Goal: Information Seeking & Learning: Check status

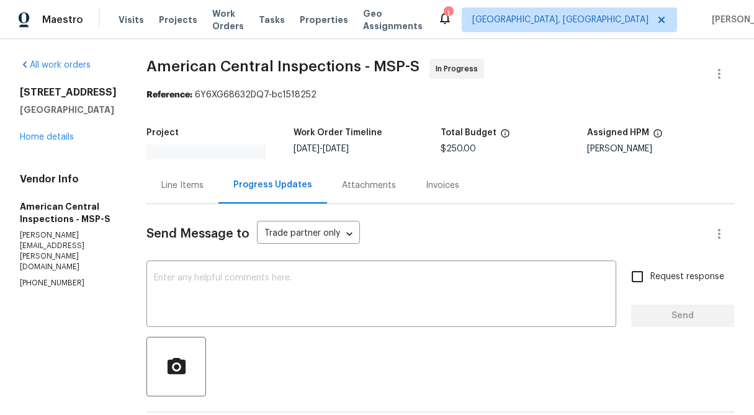
click at [281, 186] on div "Progress Updates" at bounding box center [272, 185] width 79 height 12
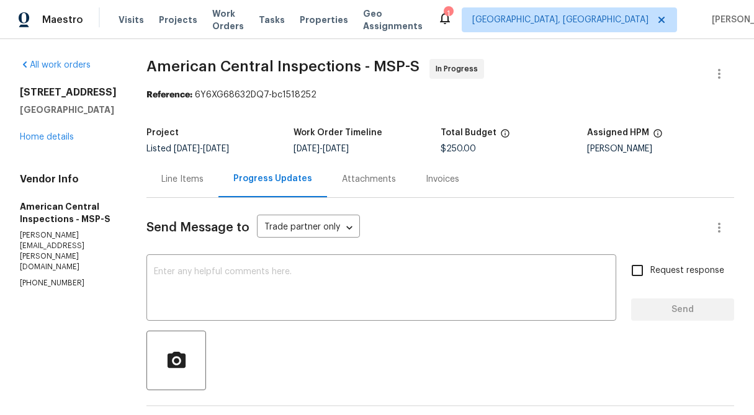
click at [182, 189] on div "Line Items" at bounding box center [182, 179] width 72 height 37
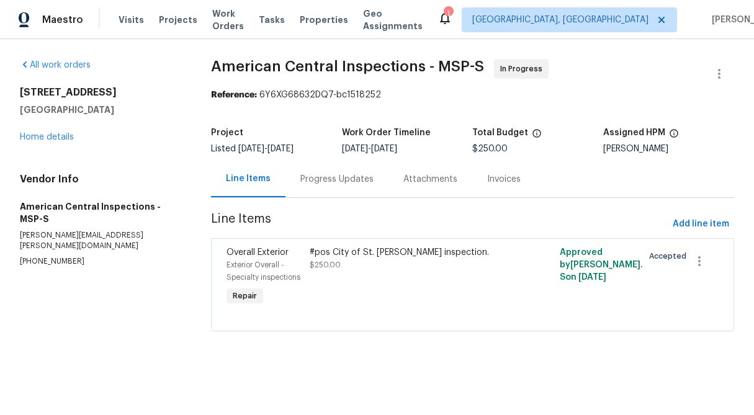
click at [313, 181] on div "Progress Updates" at bounding box center [336, 179] width 73 height 12
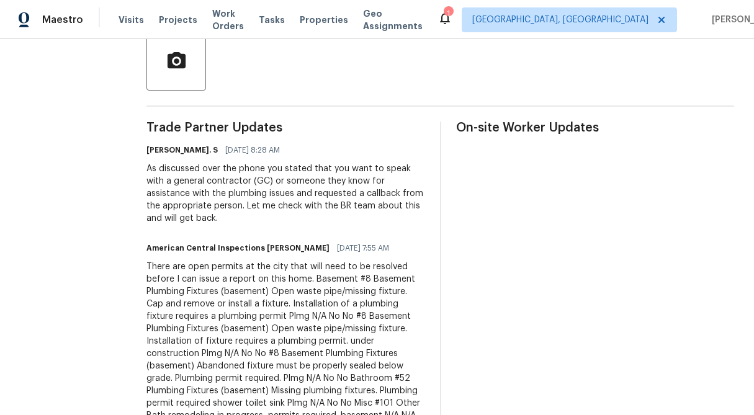
scroll to position [299, 0]
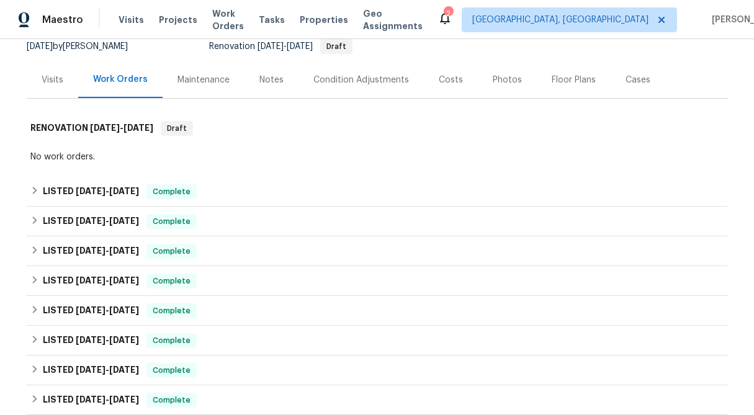
scroll to position [129, 0]
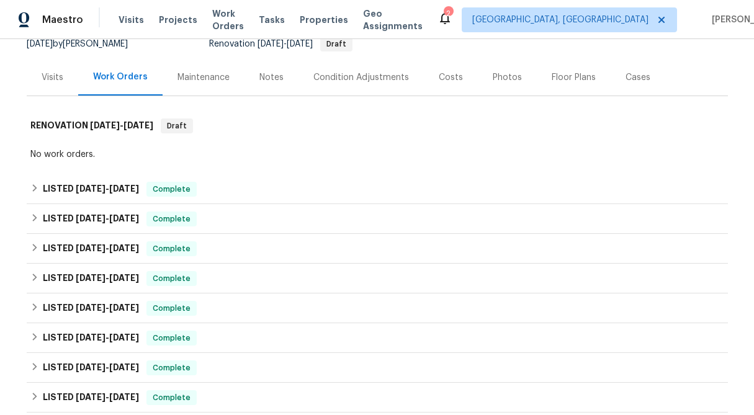
click at [60, 88] on div "Visits" at bounding box center [53, 77] width 52 height 37
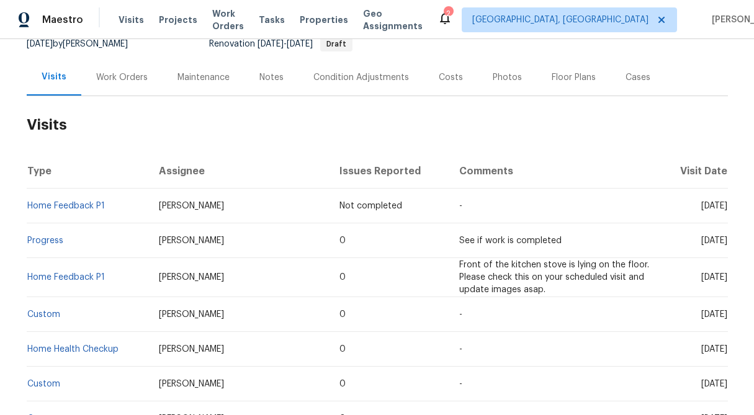
click at [112, 81] on div "Work Orders" at bounding box center [122, 77] width 52 height 12
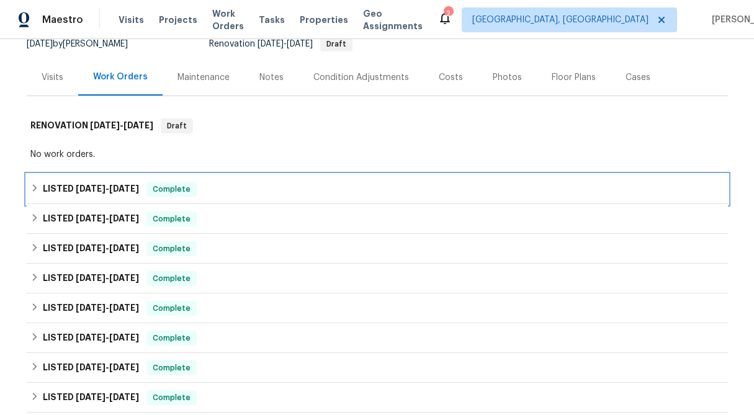
click at [35, 186] on icon at bounding box center [34, 188] width 9 height 9
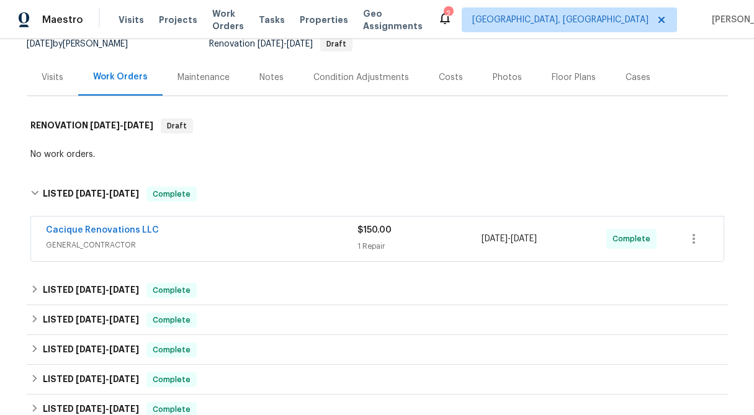
click at [393, 244] on div "1 Repair" at bounding box center [419, 246] width 125 height 12
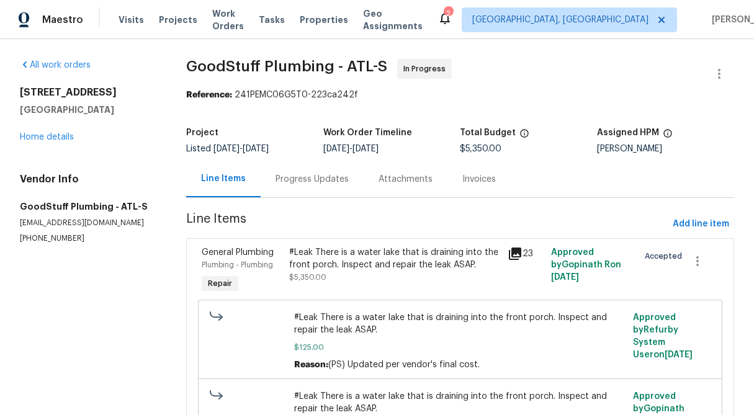
click at [305, 186] on div "Progress Updates" at bounding box center [312, 179] width 103 height 37
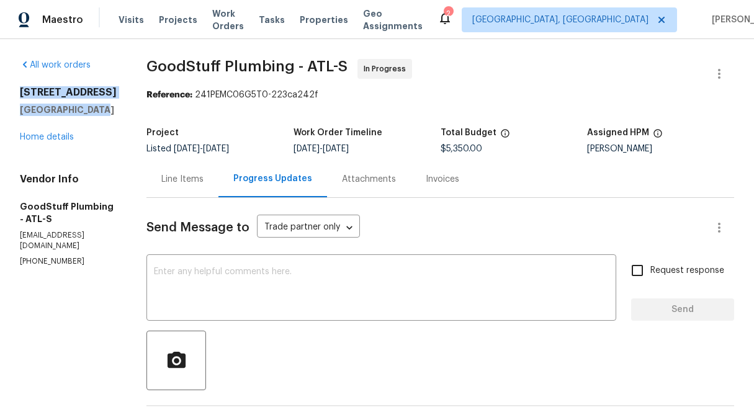
drag, startPoint x: 104, startPoint y: 126, endPoint x: 14, endPoint y: 93, distance: 96.4
copy div "212 Riverstone Commons Cir Canton, GA 30114"
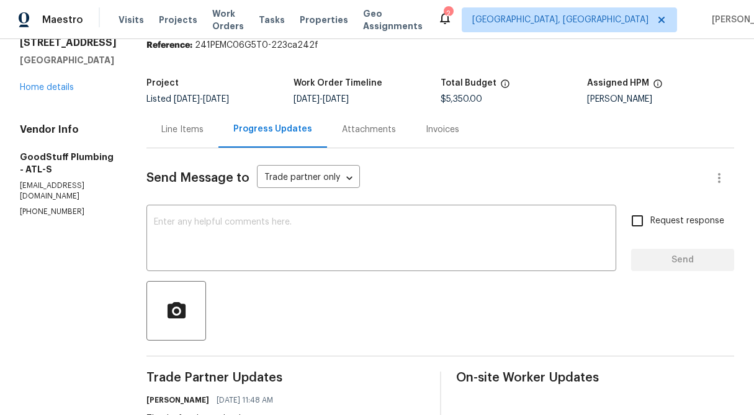
scroll to position [48, 0]
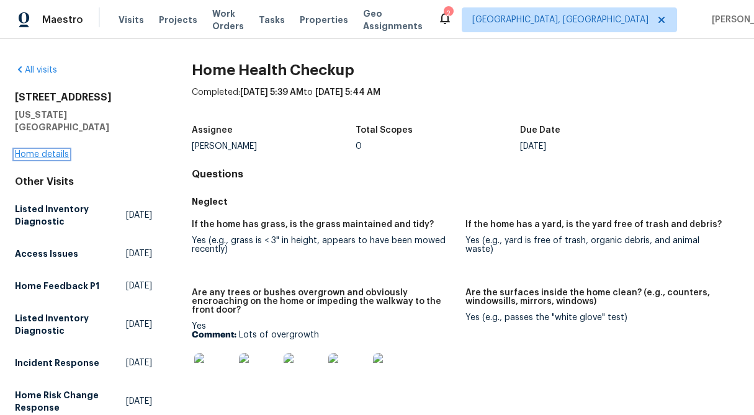
click at [58, 150] on link "Home details" at bounding box center [42, 154] width 54 height 9
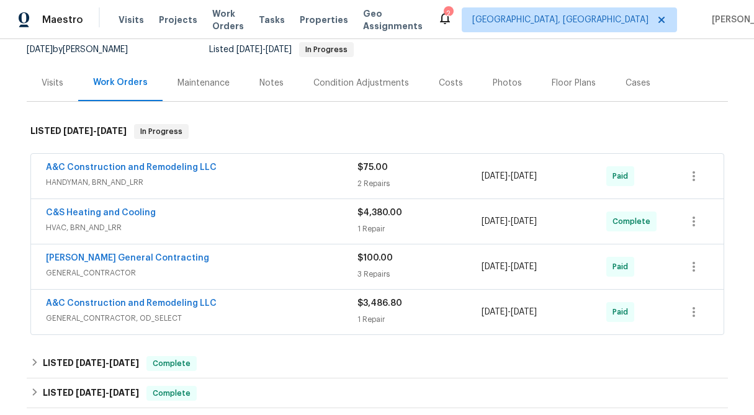
scroll to position [147, 0]
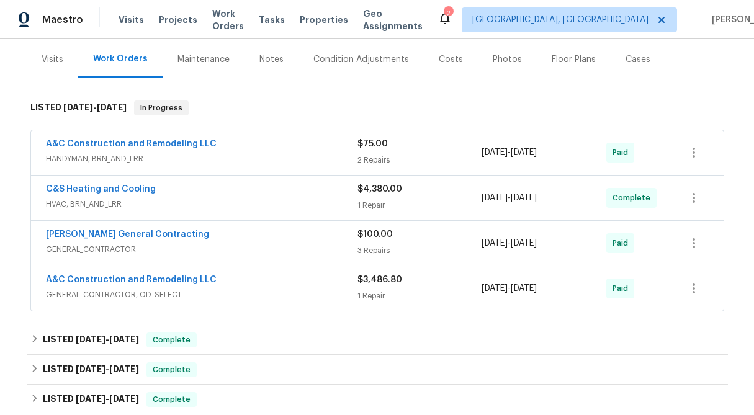
click at [397, 145] on div "$75.00" at bounding box center [419, 144] width 125 height 12
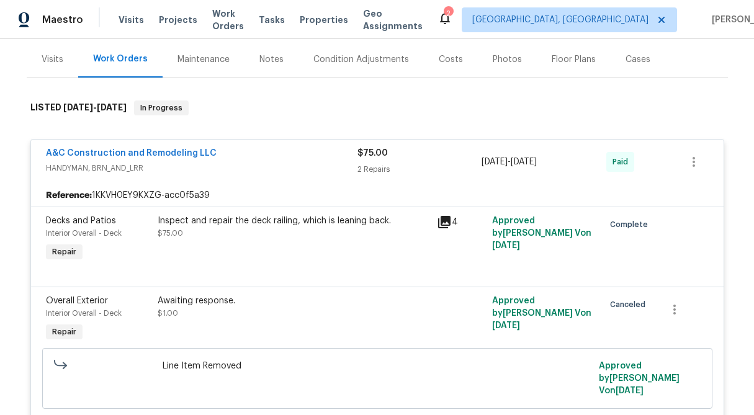
click at [375, 169] on div "2 Repairs" at bounding box center [419, 169] width 125 height 12
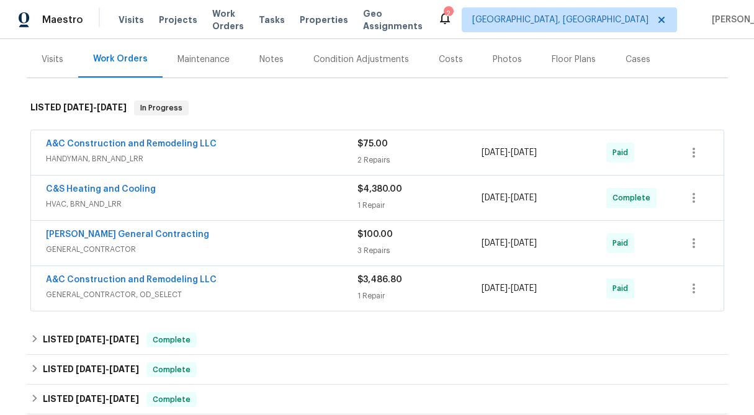
click at [387, 202] on div "1 Repair" at bounding box center [419, 205] width 125 height 12
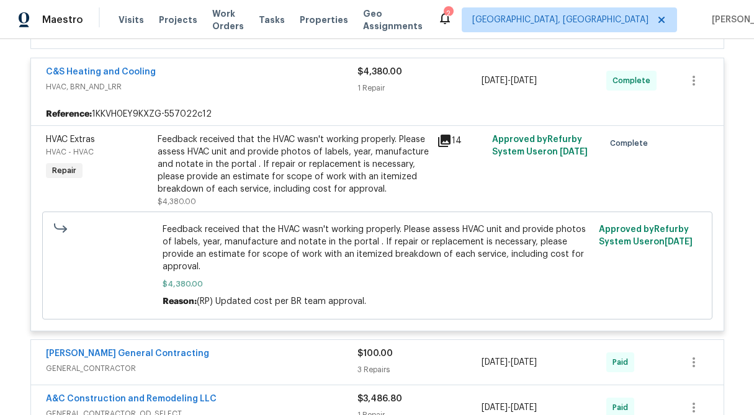
scroll to position [277, 0]
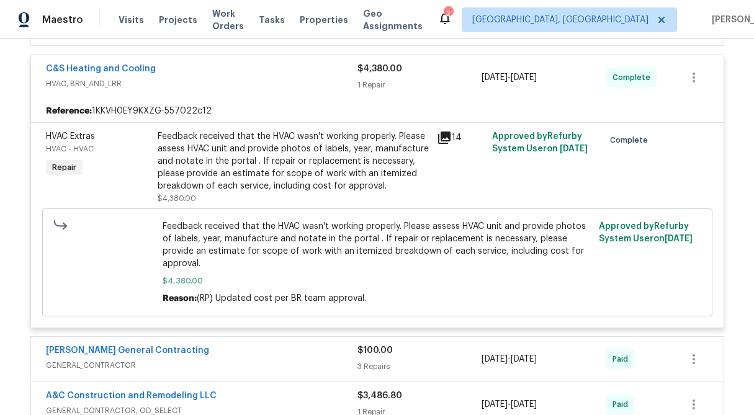
click at [382, 75] on div "$4,380.00 1 Repair" at bounding box center [419, 78] width 125 height 30
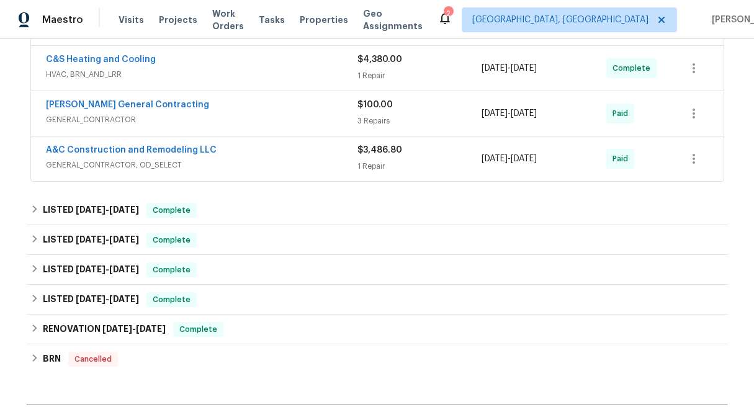
click at [378, 114] on div "$100.00 3 Repairs" at bounding box center [419, 114] width 125 height 30
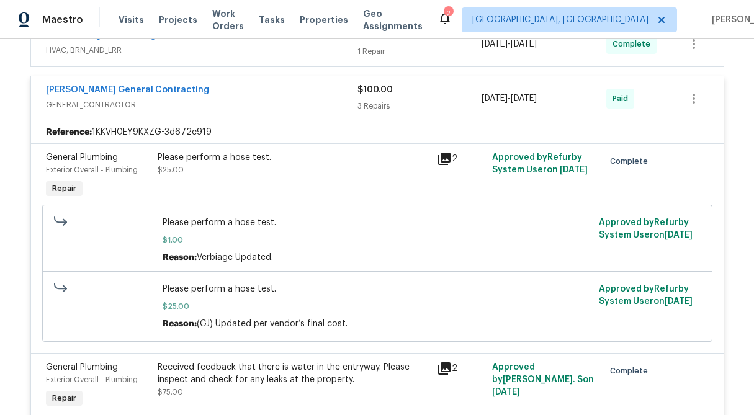
scroll to position [300, 0]
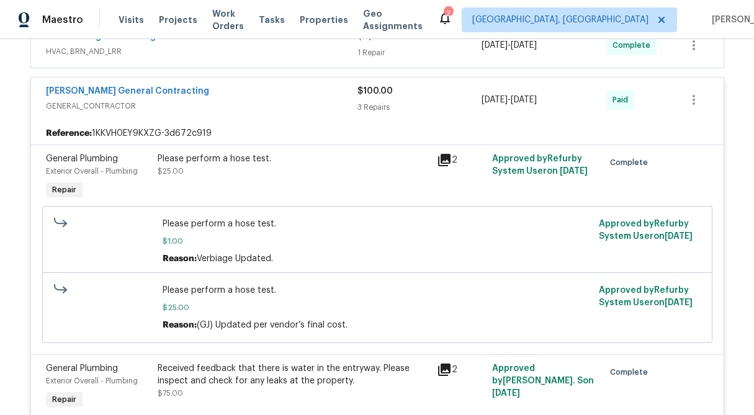
click at [378, 89] on span "$100.00" at bounding box center [374, 91] width 35 height 9
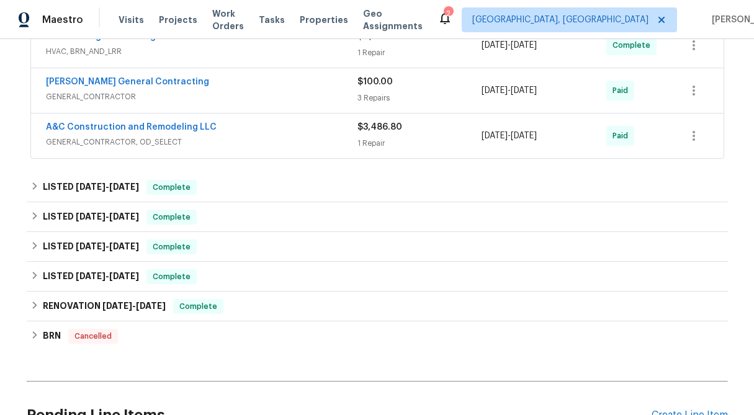
click at [379, 132] on div "$3,486.80" at bounding box center [419, 127] width 125 height 12
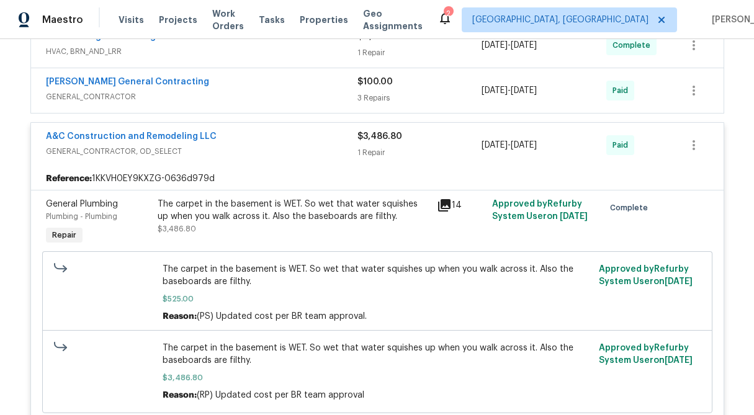
click at [374, 143] on div "$3,486.80 1 Repair" at bounding box center [419, 145] width 125 height 30
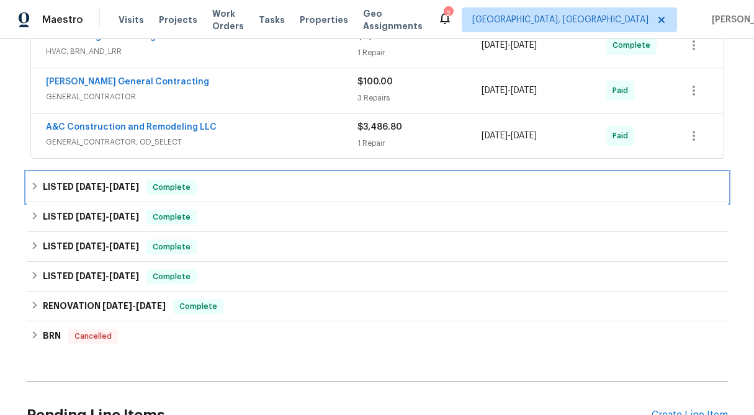
click at [32, 190] on icon at bounding box center [34, 186] width 9 height 9
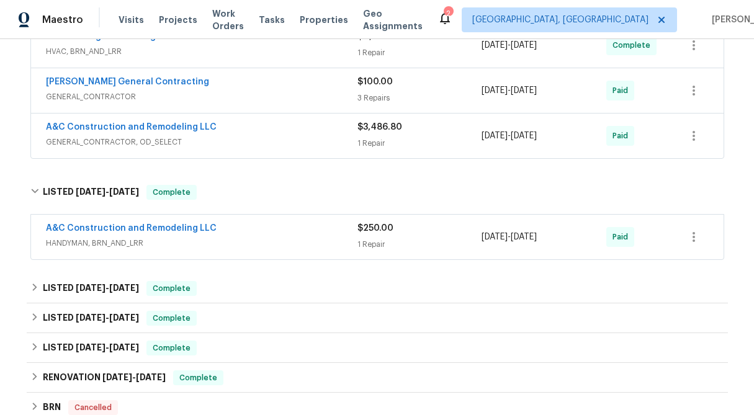
click at [376, 233] on div "$250.00" at bounding box center [419, 228] width 125 height 12
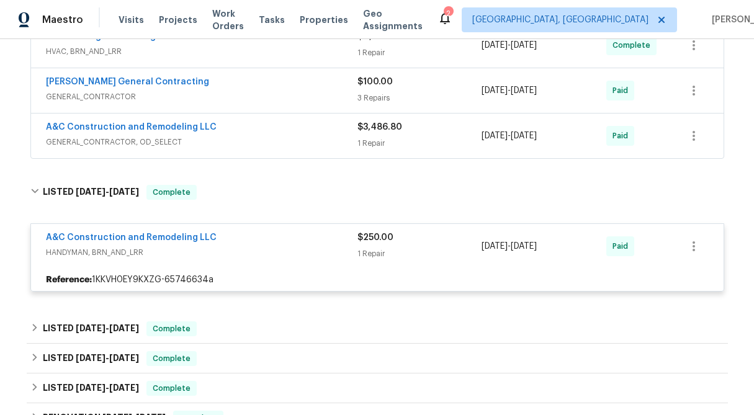
click at [384, 240] on span "$250.00" at bounding box center [375, 237] width 36 height 9
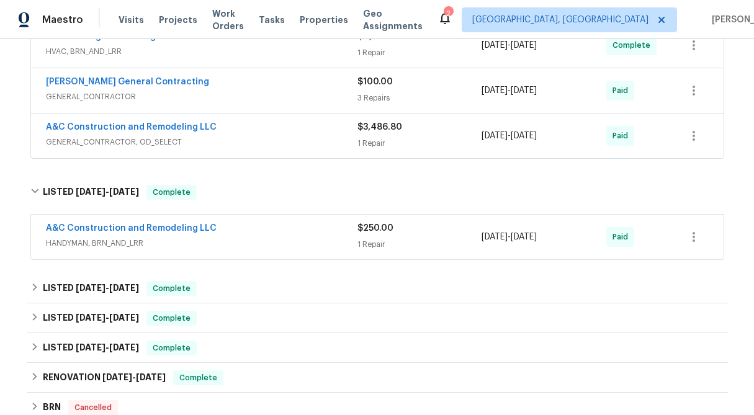
click at [384, 240] on div "1 Repair" at bounding box center [419, 244] width 125 height 12
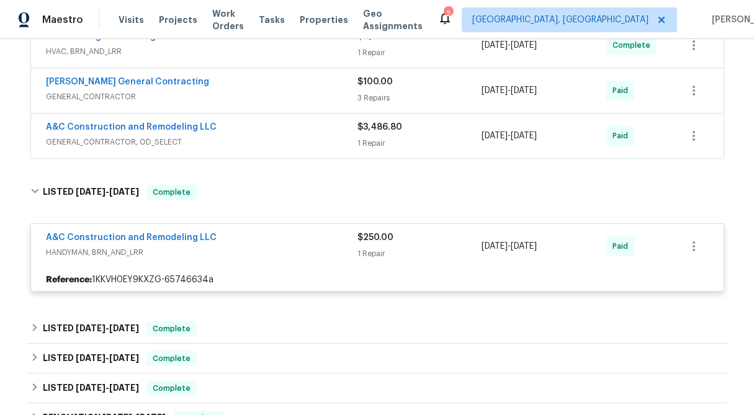
click at [286, 251] on span "HANDYMAN, BRN_AND_LRR" at bounding box center [202, 252] width 312 height 12
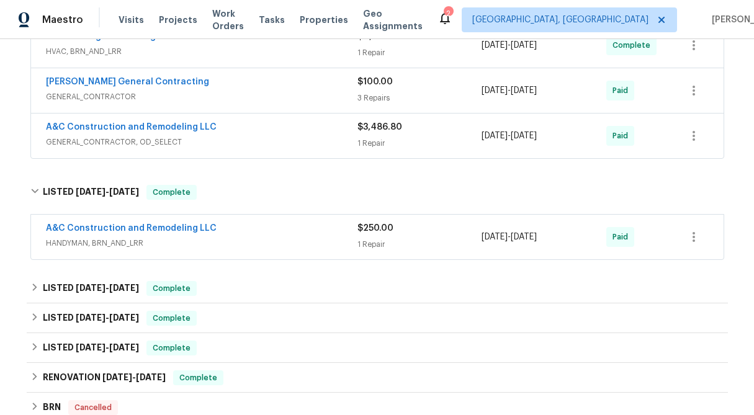
click at [366, 227] on span "$250.00" at bounding box center [375, 228] width 36 height 9
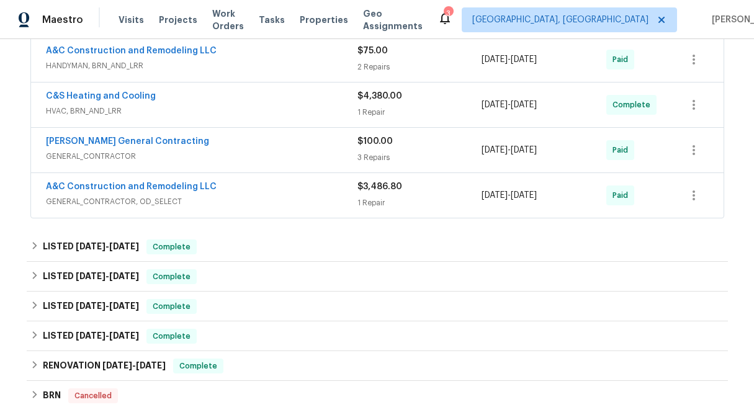
scroll to position [239, 0]
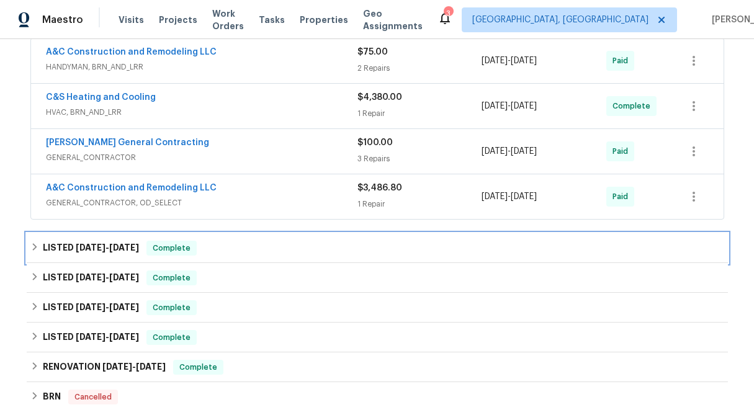
click at [40, 244] on div "LISTED 6/23/25 - 6/25/25 Complete" at bounding box center [377, 248] width 694 height 15
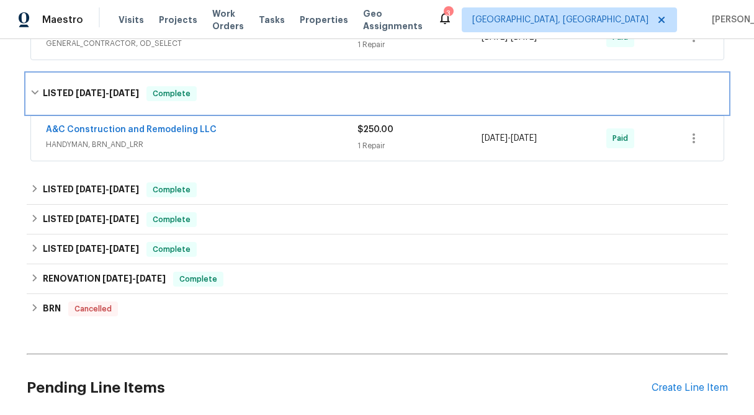
scroll to position [400, 0]
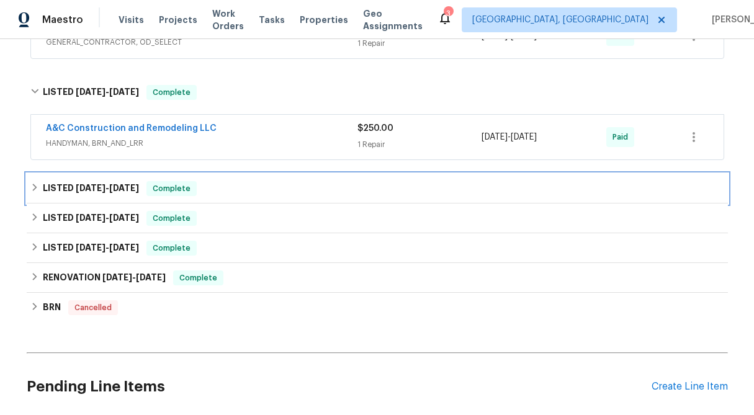
click at [33, 187] on icon at bounding box center [34, 187] width 9 height 9
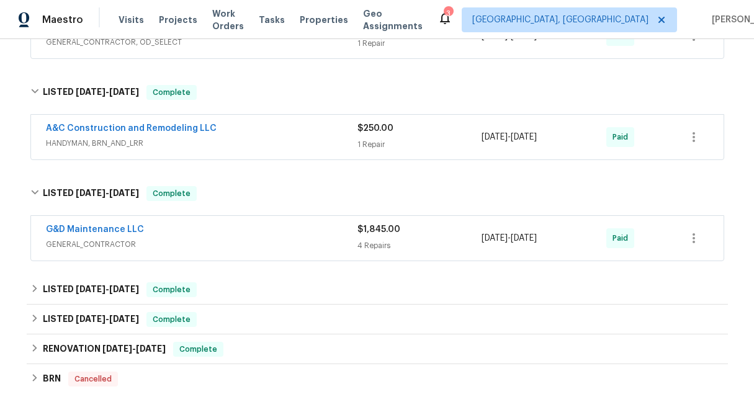
click at [411, 248] on div "4 Repairs" at bounding box center [419, 246] width 125 height 12
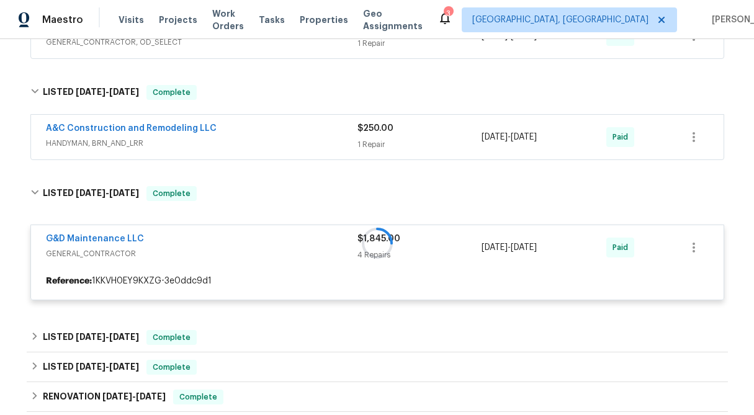
click at [386, 135] on div "$250.00 1 Repair" at bounding box center [419, 137] width 125 height 30
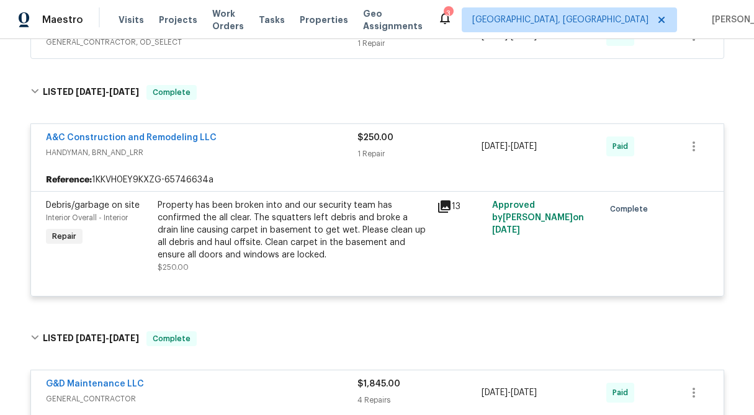
scroll to position [194, 0]
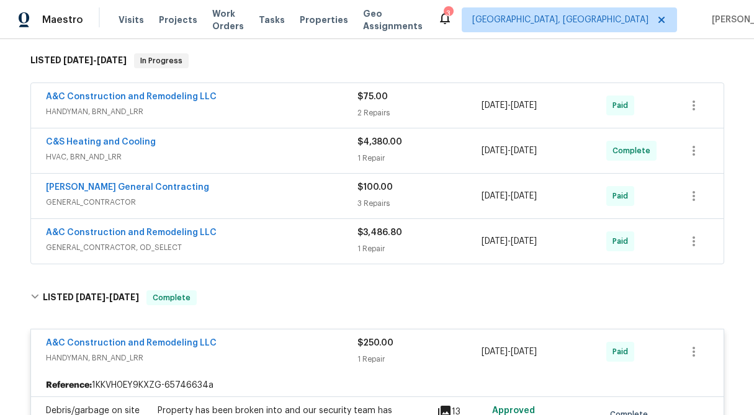
click at [379, 232] on span "$3,486.80" at bounding box center [379, 232] width 45 height 9
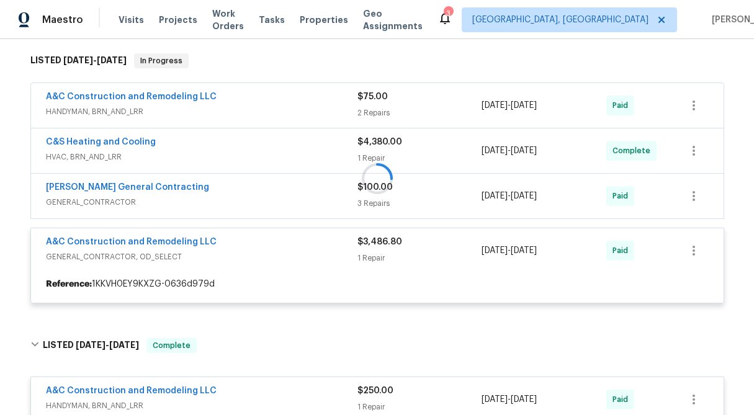
click at [372, 194] on icon at bounding box center [377, 178] width 44 height 44
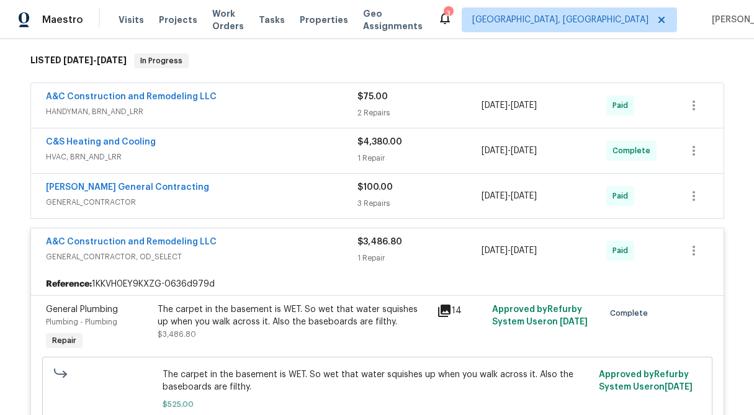
click at [370, 194] on div "$100.00 3 Repairs" at bounding box center [419, 196] width 125 height 30
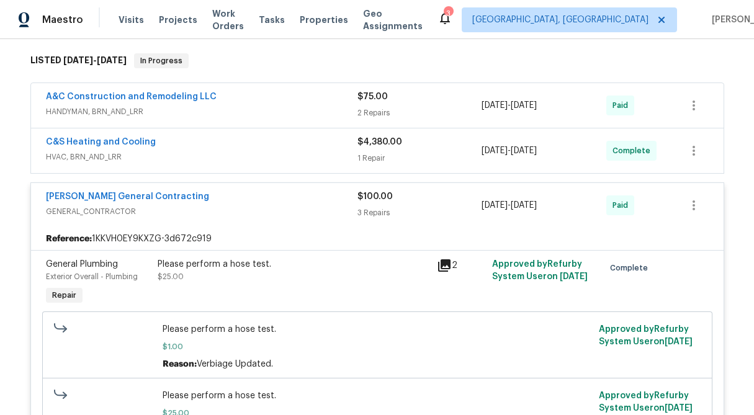
click at [371, 154] on div "1 Repair" at bounding box center [419, 158] width 125 height 12
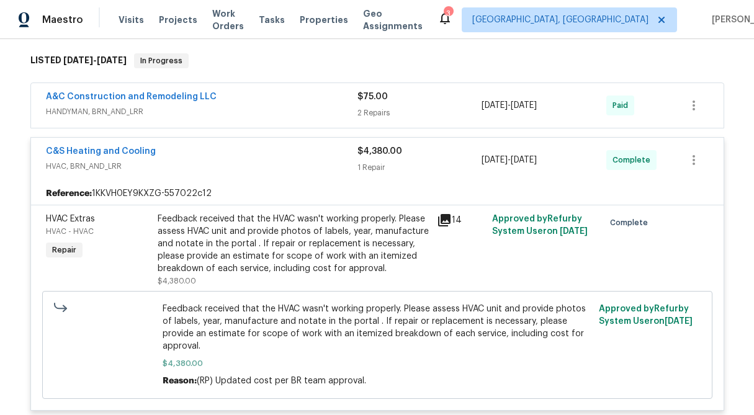
click at [371, 108] on div "2 Repairs" at bounding box center [419, 113] width 125 height 12
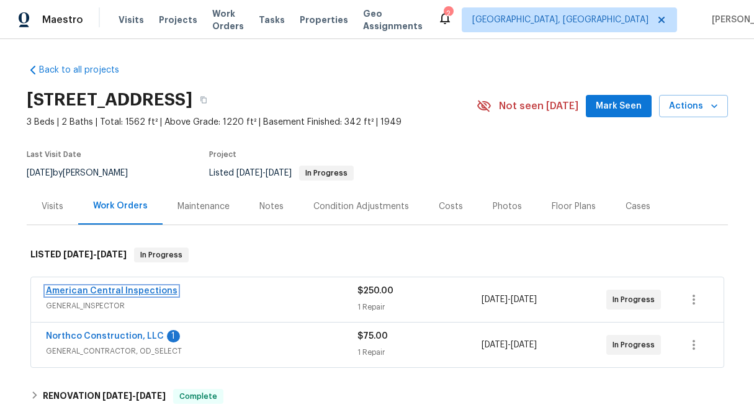
click at [91, 292] on link "American Central Inspections" at bounding box center [112, 291] width 132 height 9
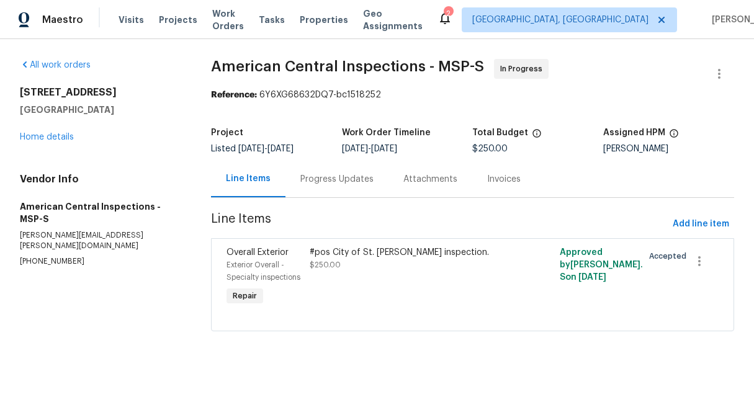
click at [356, 191] on div "Progress Updates" at bounding box center [336, 179] width 103 height 37
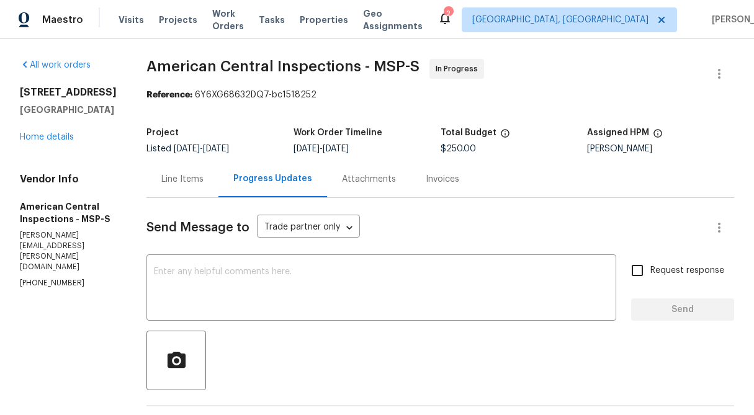
click at [52, 143] on div "[STREET_ADDRESS] Home details" at bounding box center [68, 114] width 97 height 57
click at [53, 141] on link "Home details" at bounding box center [47, 137] width 54 height 9
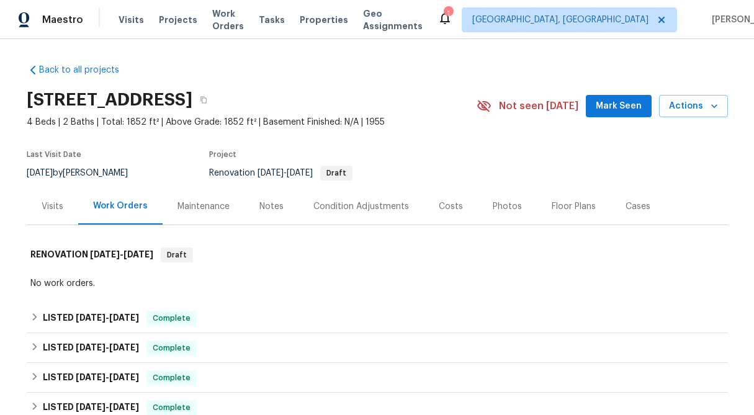
click at [40, 216] on div "Visits" at bounding box center [53, 206] width 52 height 37
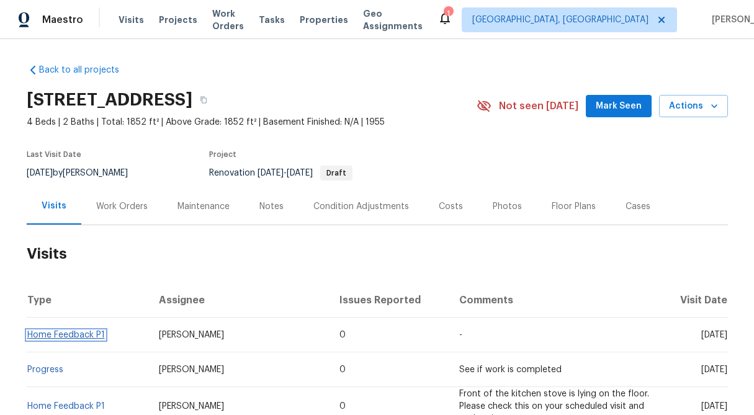
click at [65, 337] on link "Home Feedback P1" at bounding box center [66, 335] width 78 height 9
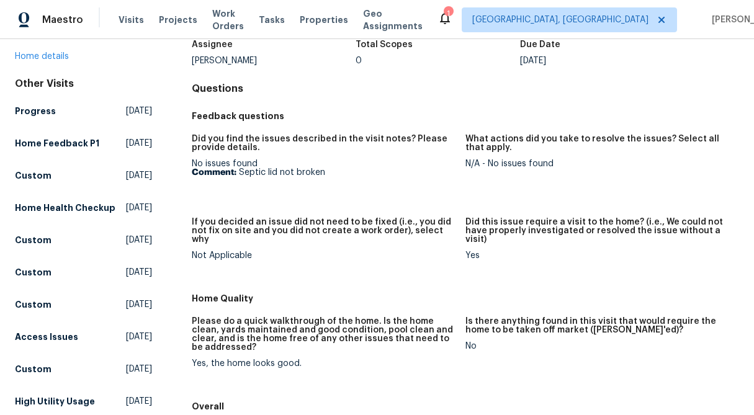
scroll to position [73, 0]
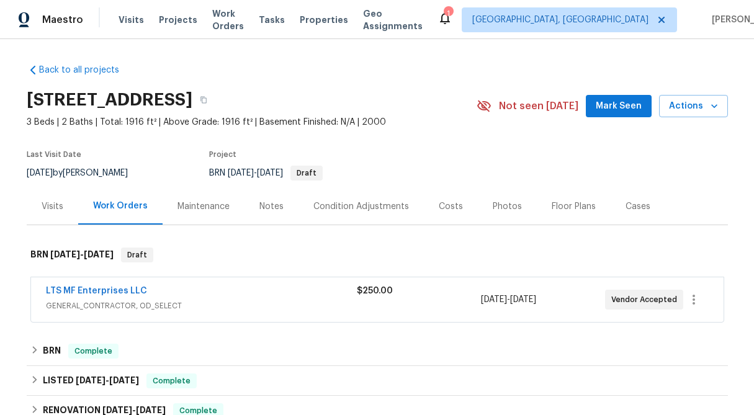
click at [358, 303] on div "$250.00" at bounding box center [419, 300] width 124 height 30
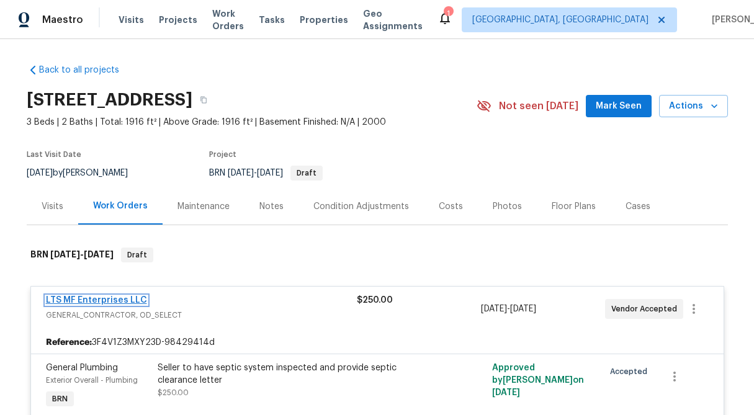
click at [112, 301] on link "LTS MF Enterprises LLC" at bounding box center [96, 300] width 101 height 9
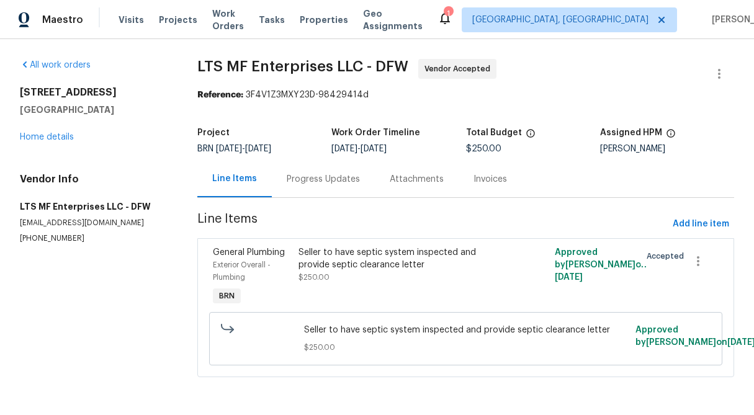
click at [307, 186] on div "Progress Updates" at bounding box center [323, 179] width 103 height 37
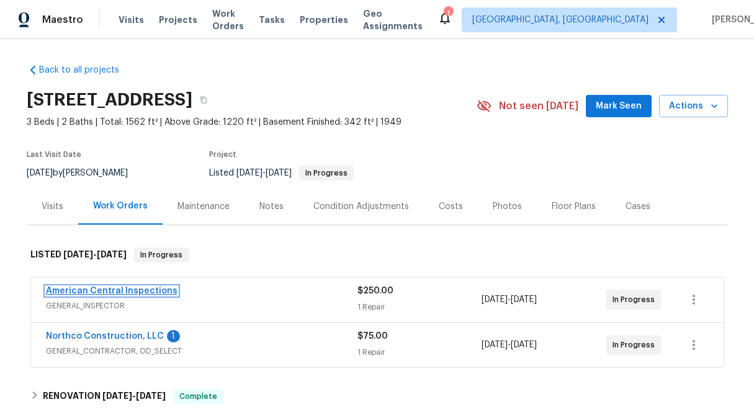
click at [146, 292] on link "American Central Inspections" at bounding box center [112, 291] width 132 height 9
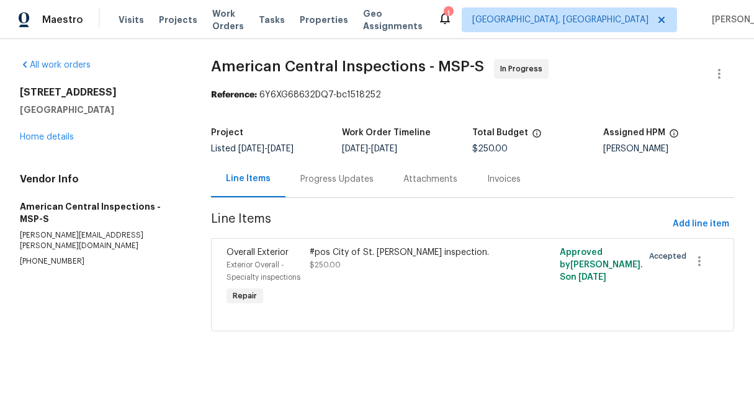
click at [346, 177] on div "Progress Updates" at bounding box center [336, 179] width 73 height 12
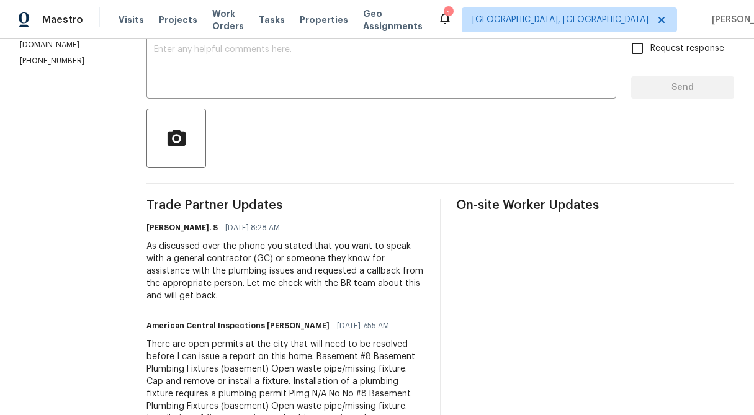
scroll to position [218, 0]
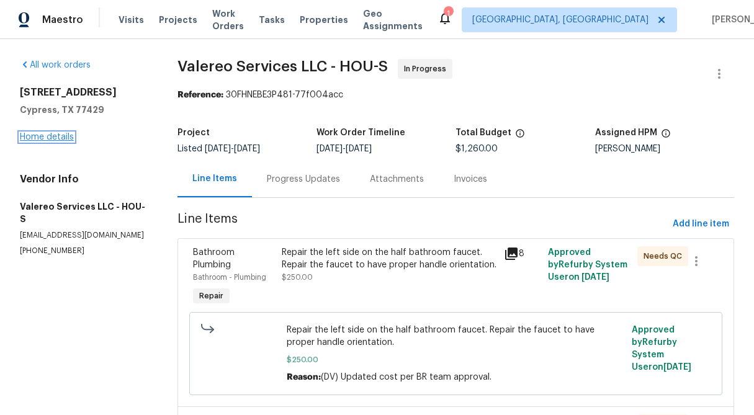
click at [40, 135] on link "Home details" at bounding box center [47, 137] width 54 height 9
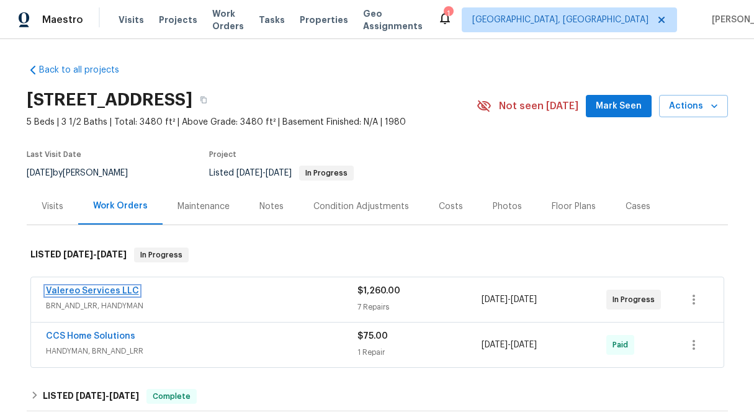
click at [103, 288] on link "Valereo Services LLC" at bounding box center [92, 291] width 93 height 9
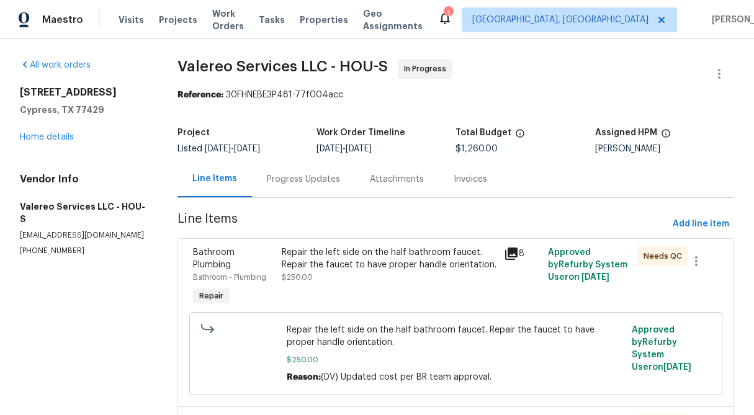
click at [297, 182] on div "Progress Updates" at bounding box center [303, 179] width 73 height 12
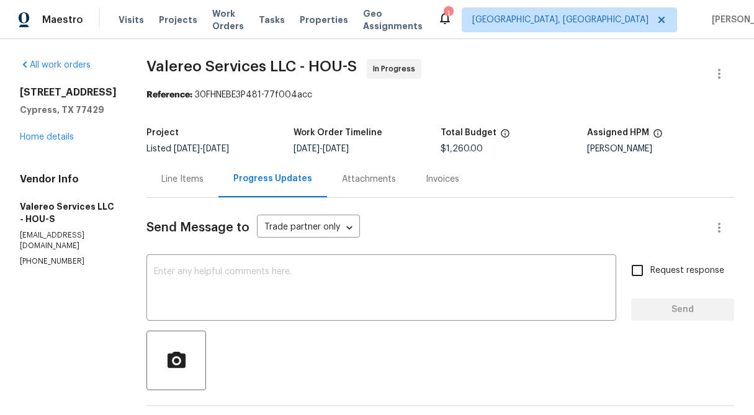
click at [150, 172] on div "Line Items" at bounding box center [182, 179] width 72 height 37
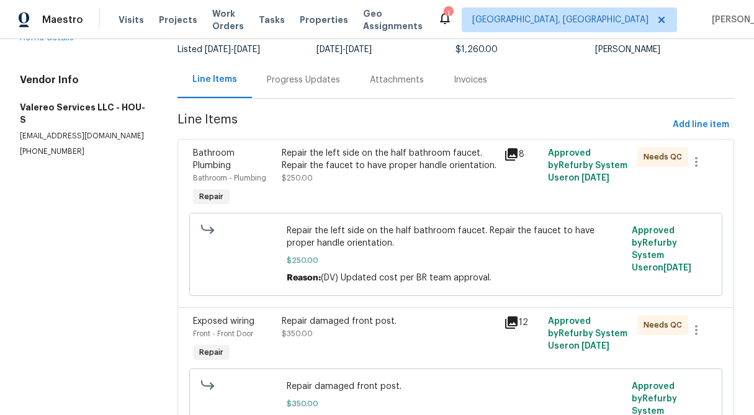
scroll to position [101, 0]
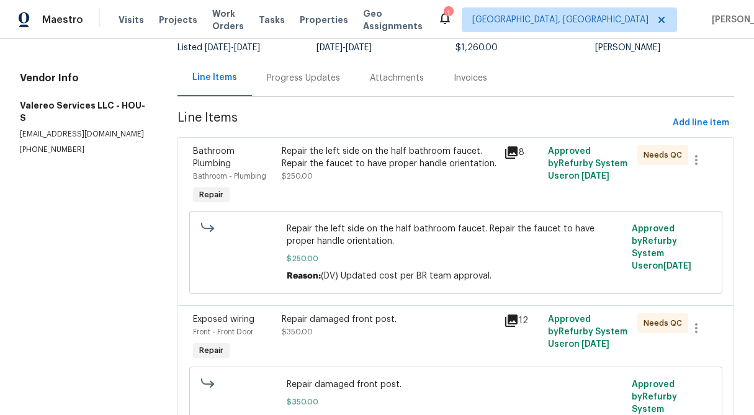
click at [282, 89] on div "Progress Updates" at bounding box center [303, 78] width 103 height 37
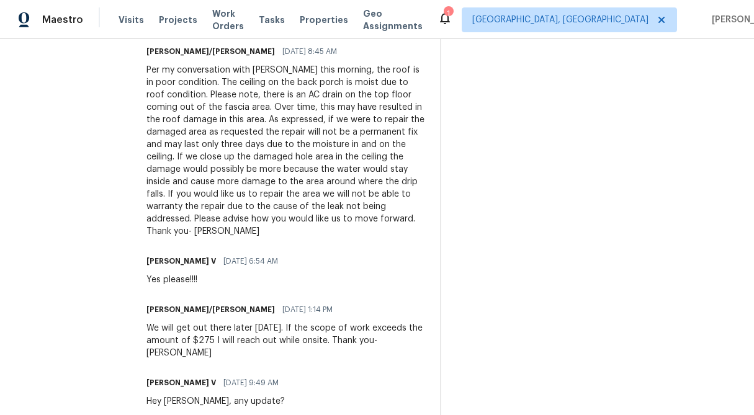
scroll to position [444, 0]
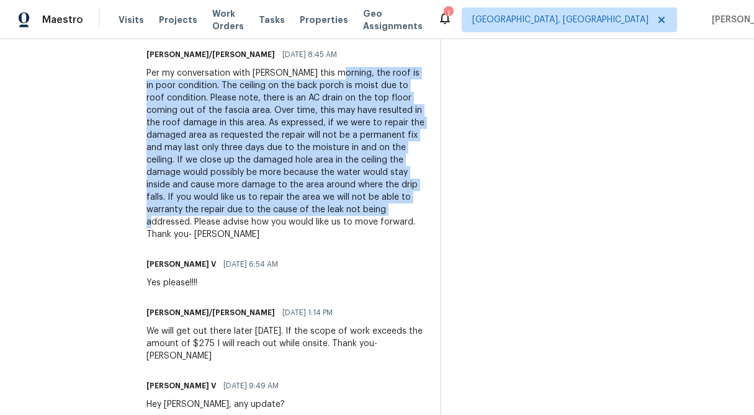
drag, startPoint x: 321, startPoint y: 73, endPoint x: 289, endPoint y: 206, distance: 137.3
click at [289, 206] on div "Per my conversation with Divya this morning, the roof is in poor condition. The…" at bounding box center [285, 154] width 279 height 174
copy div "the roof is in poor condition. The ceiling on the back porch is moist due to ro…"
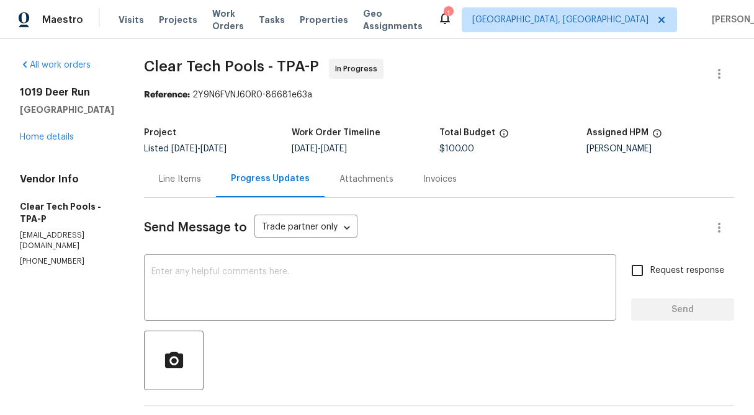
click at [183, 188] on div "Line Items" at bounding box center [180, 179] width 72 height 37
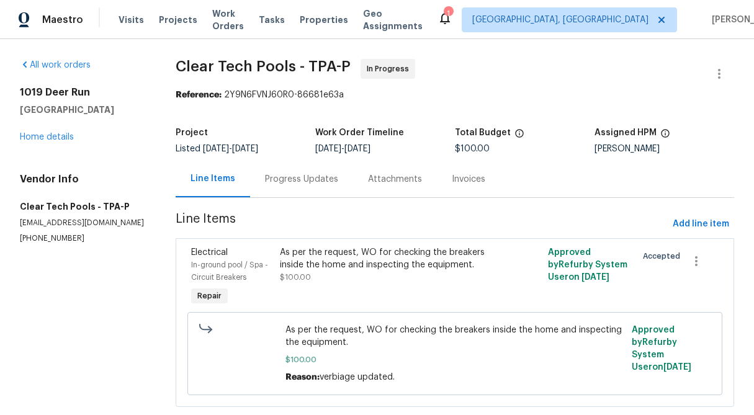
click at [299, 185] on div "Progress Updates" at bounding box center [301, 179] width 73 height 12
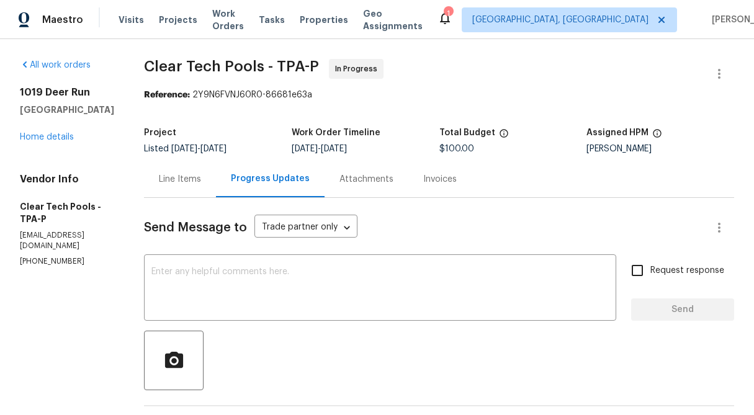
click at [184, 189] on div "Line Items" at bounding box center [180, 179] width 72 height 37
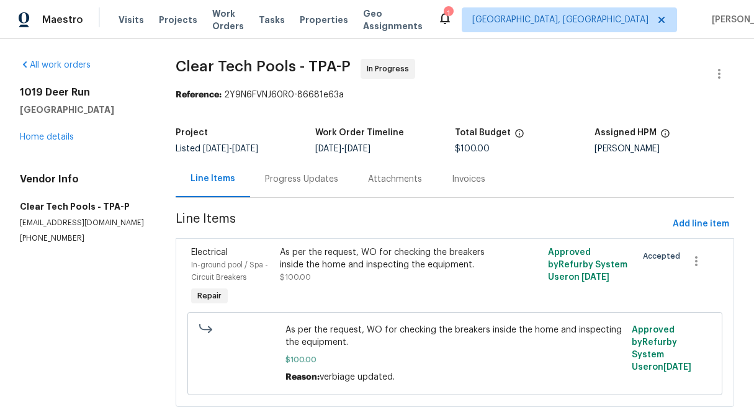
scroll to position [27, 0]
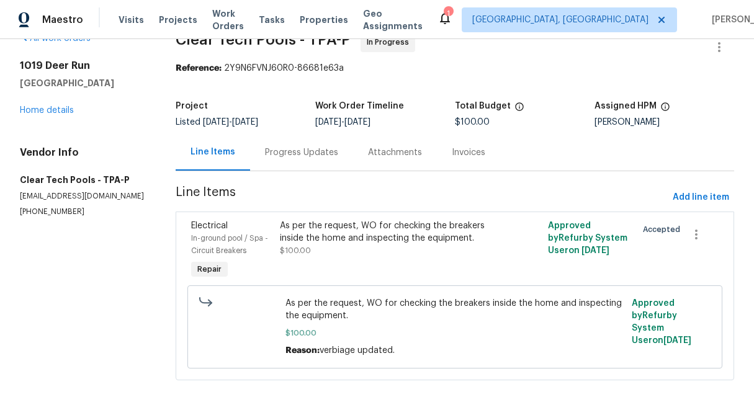
click at [284, 158] on div "Progress Updates" at bounding box center [301, 152] width 103 height 37
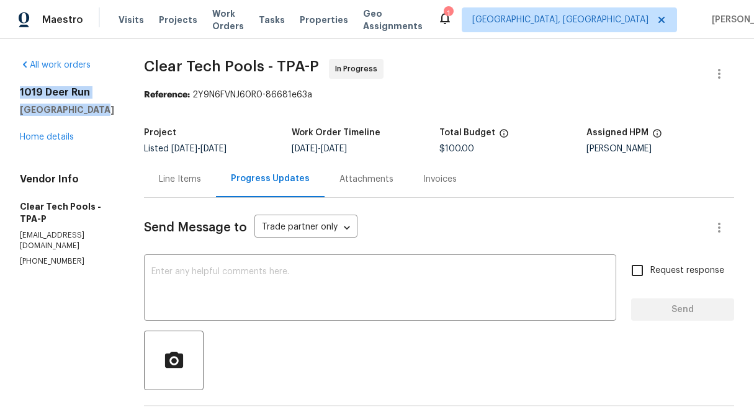
drag, startPoint x: 97, startPoint y: 114, endPoint x: -2, endPoint y: 88, distance: 102.7
click at [0, 88] on html "Maestro Visits Projects Work Orders Tasks Properties Geo Assignments 1 Albuquer…" at bounding box center [377, 207] width 754 height 415
copy div "1019 Deer Run Venice, FL 34293"
click at [193, 187] on div "Line Items" at bounding box center [180, 179] width 72 height 37
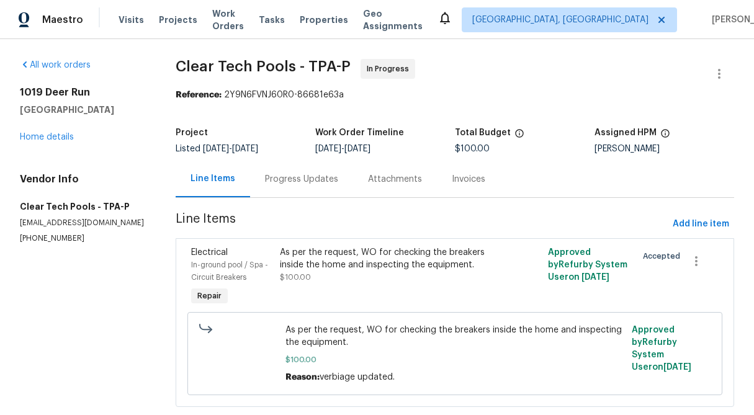
click at [353, 272] on div "As per the request, WO for checking the breakers inside the home and inspecting…" at bounding box center [387, 264] width 215 height 37
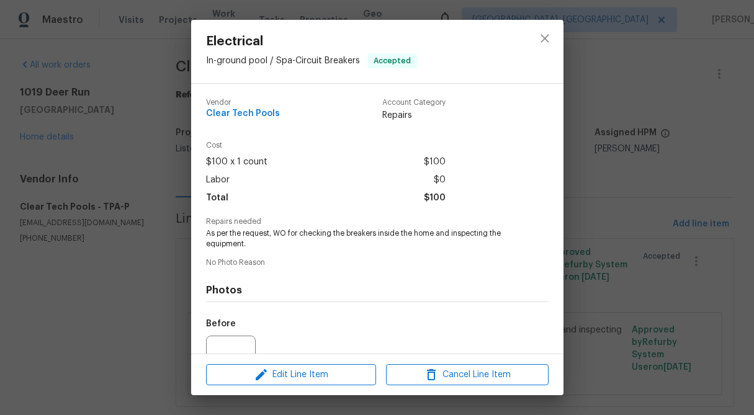
scroll to position [125, 0]
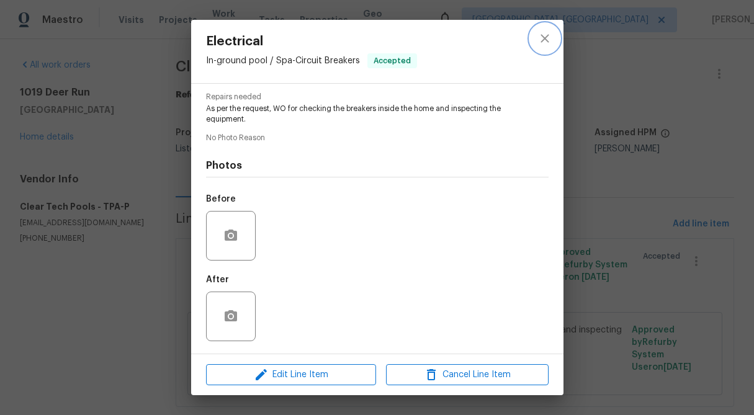
click at [547, 37] on icon "close" at bounding box center [544, 38] width 15 height 15
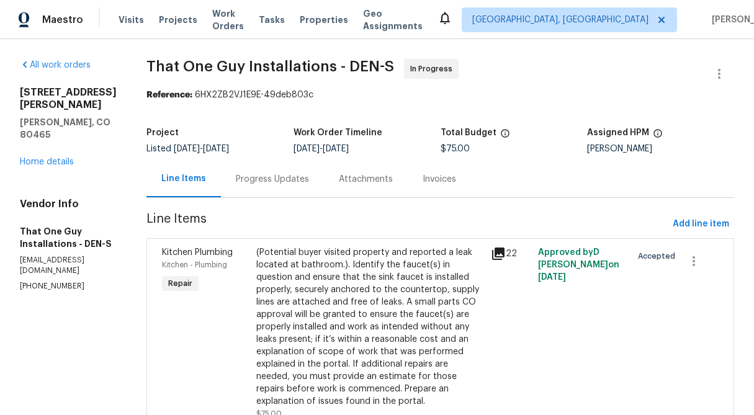
click at [243, 184] on div "Progress Updates" at bounding box center [272, 179] width 73 height 12
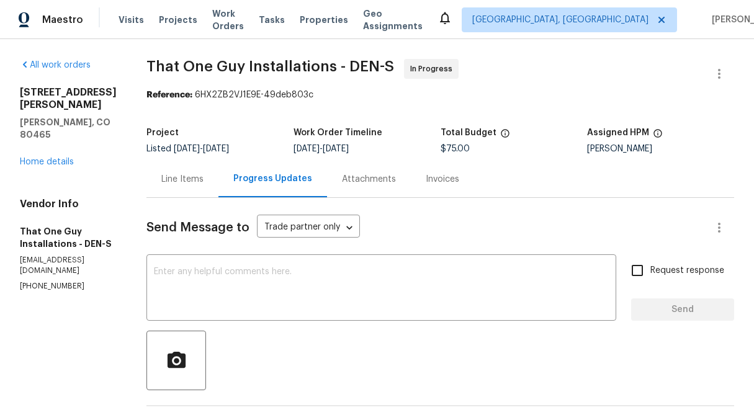
click at [161, 179] on div "Line Items" at bounding box center [182, 179] width 42 height 12
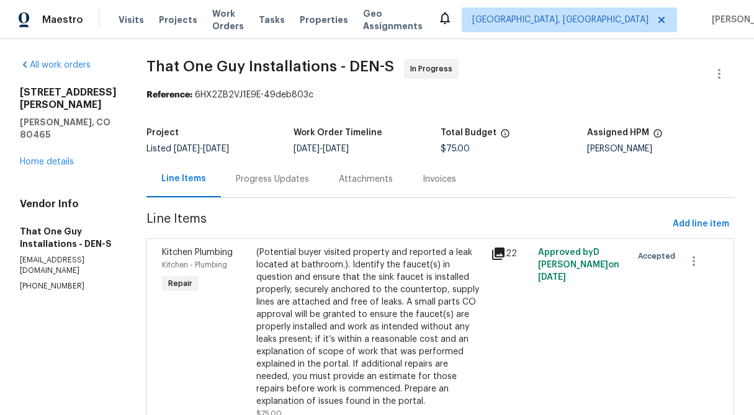
click at [283, 274] on div "(Potential buyer visited property and reported a leak located at bathroom.). Id…" at bounding box center [370, 326] width 228 height 161
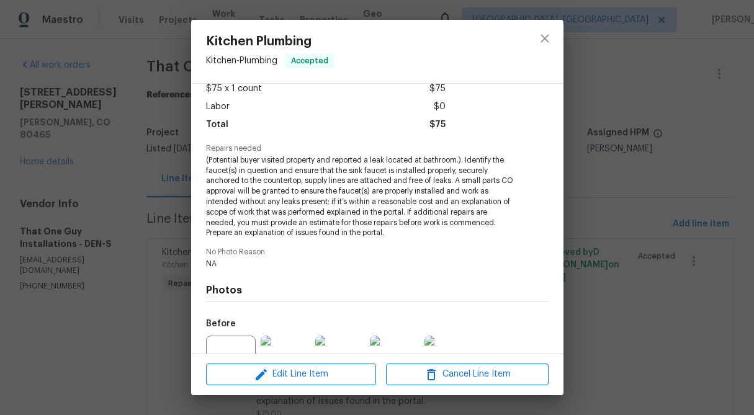
scroll to position [198, 0]
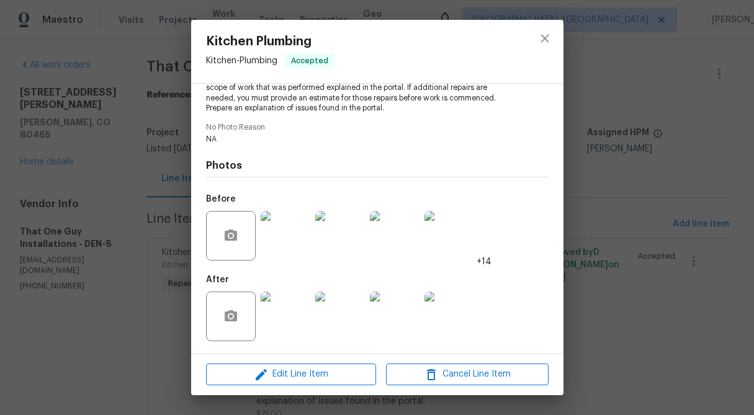
click at [261, 326] on img at bounding box center [286, 317] width 50 height 50
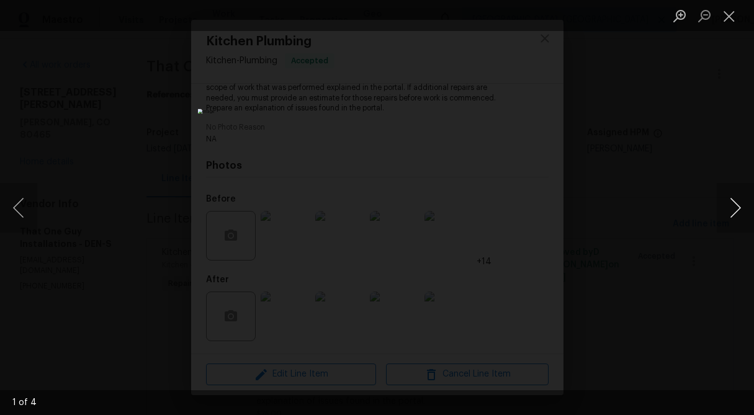
click at [737, 210] on button "Next image" at bounding box center [735, 208] width 37 height 50
click at [731, 18] on button "Close lightbox" at bounding box center [729, 16] width 25 height 22
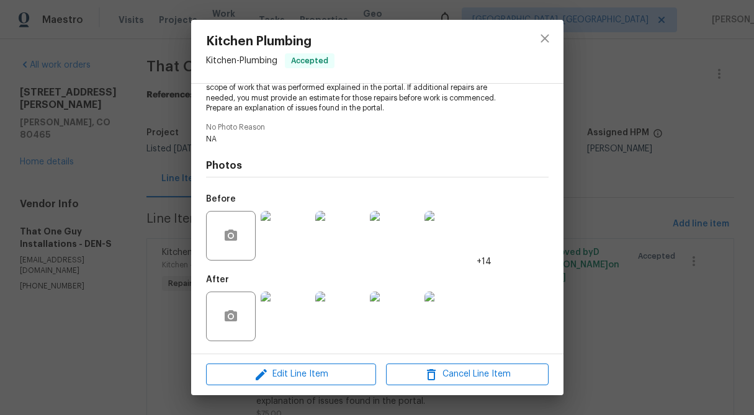
click at [608, 78] on div "Kitchen Plumbing Kitchen - Plumbing Accepted Vendor That One Guy Installations …" at bounding box center [377, 207] width 754 height 415
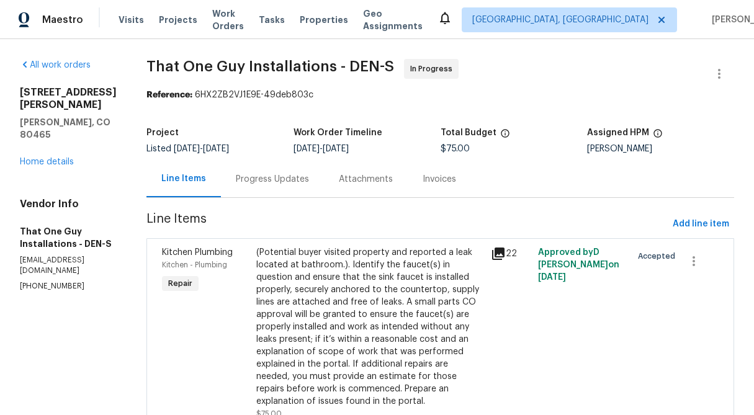
click at [226, 186] on div "Progress Updates" at bounding box center [272, 179] width 103 height 37
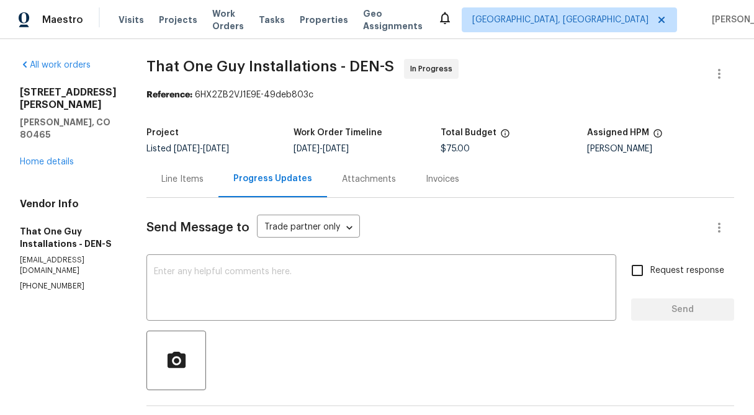
click at [168, 183] on div "Line Items" at bounding box center [182, 179] width 42 height 12
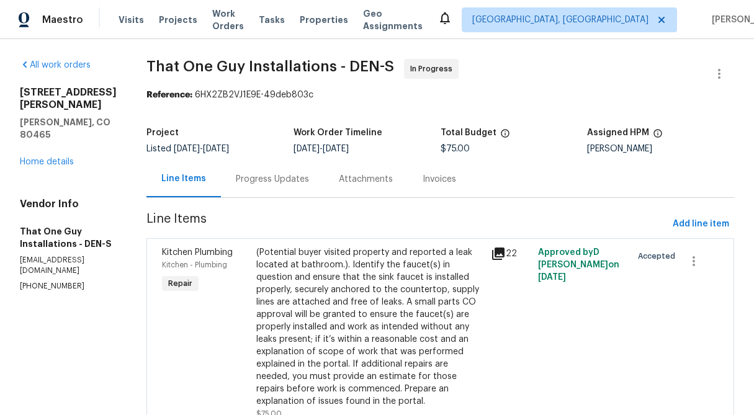
click at [236, 181] on div "Progress Updates" at bounding box center [272, 179] width 73 height 12
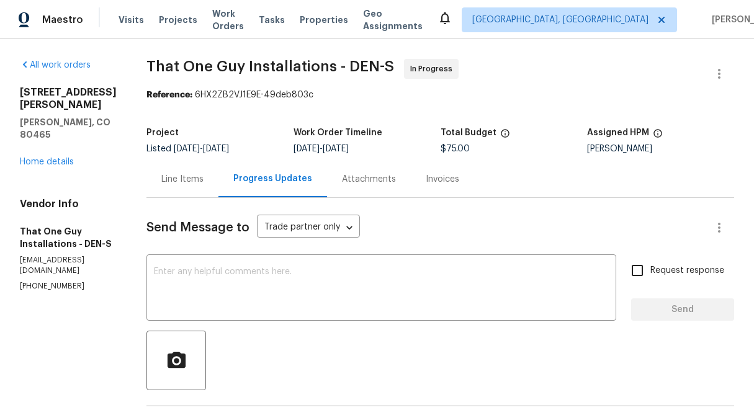
click at [161, 183] on div "Line Items" at bounding box center [182, 179] width 42 height 12
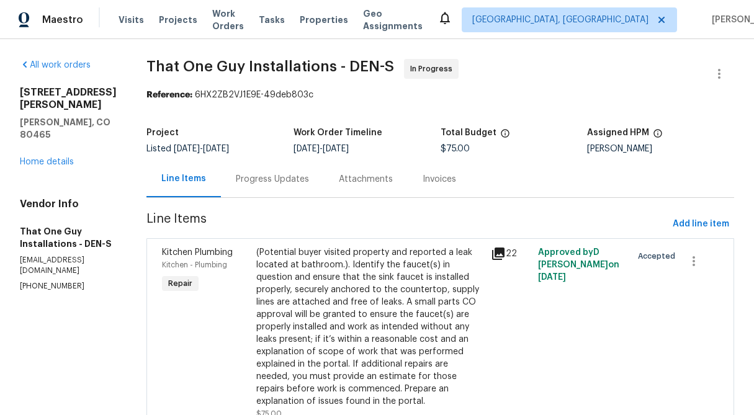
click at [310, 334] on div "(Potential buyer visited property and reported a leak located at bathroom.). Id…" at bounding box center [370, 326] width 228 height 161
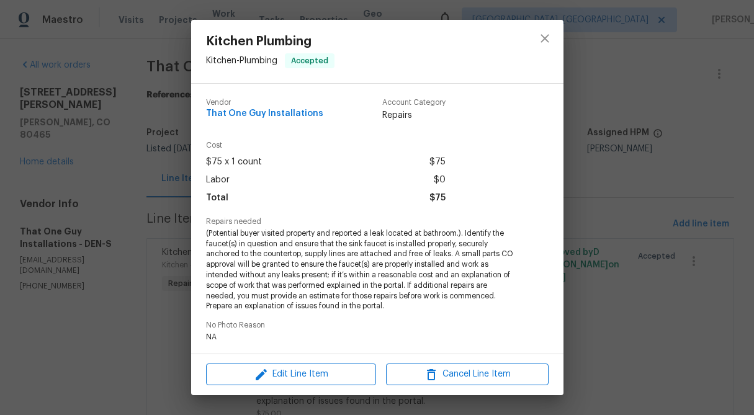
scroll to position [198, 0]
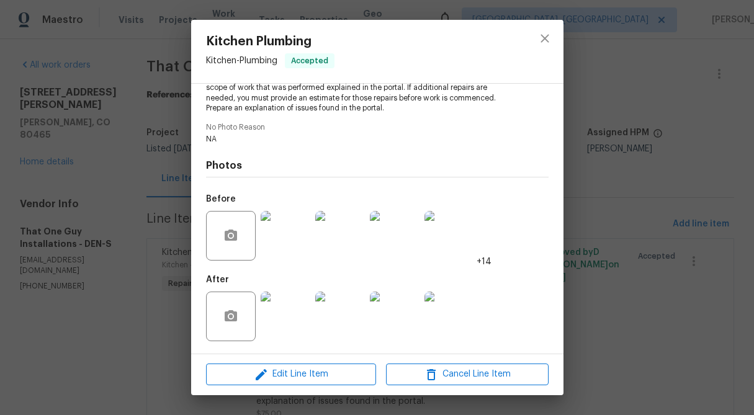
click at [464, 328] on img at bounding box center [449, 317] width 50 height 50
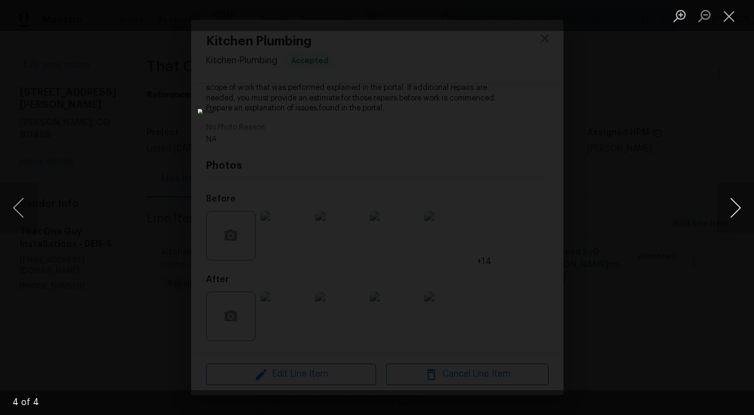
click at [732, 212] on button "Next image" at bounding box center [735, 208] width 37 height 50
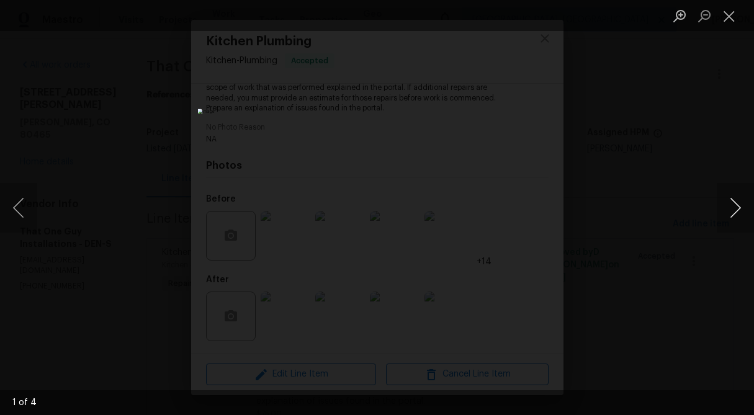
click at [732, 212] on button "Next image" at bounding box center [735, 208] width 37 height 50
click at [729, 18] on button "Close lightbox" at bounding box center [729, 16] width 25 height 22
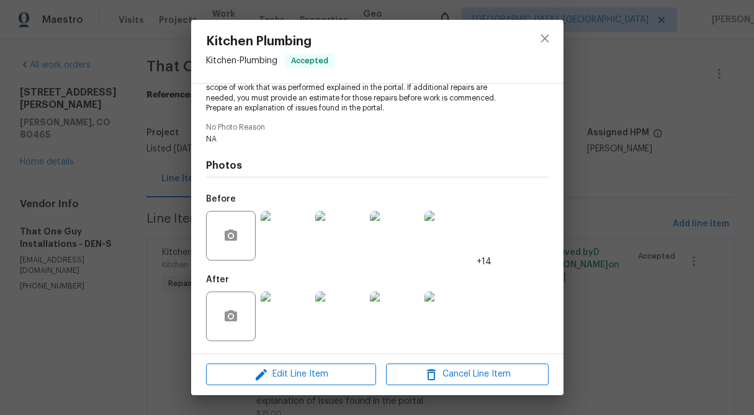
click at [299, 249] on img at bounding box center [286, 236] width 50 height 50
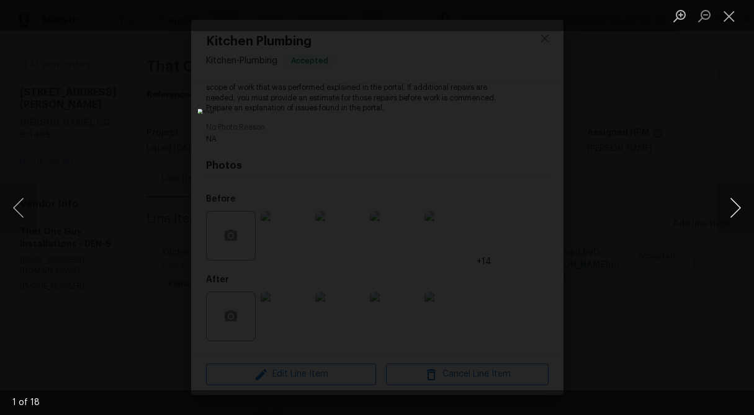
click at [734, 204] on button "Next image" at bounding box center [735, 208] width 37 height 50
click at [19, 205] on button "Previous image" at bounding box center [18, 208] width 37 height 50
click at [738, 210] on button "Next image" at bounding box center [735, 208] width 37 height 50
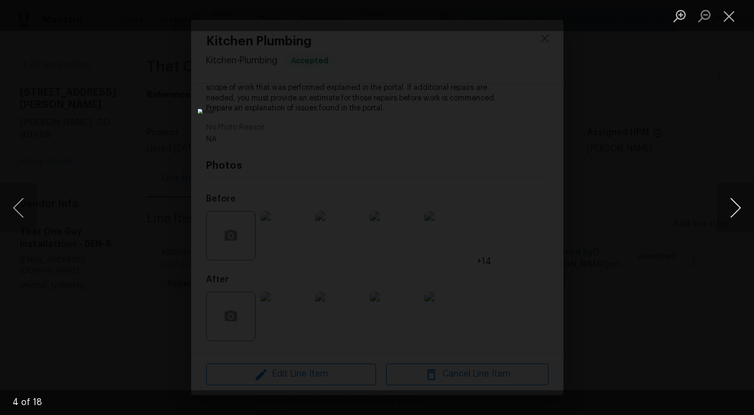
click at [738, 210] on button "Next image" at bounding box center [735, 208] width 37 height 50
click at [738, 212] on button "Next image" at bounding box center [735, 208] width 37 height 50
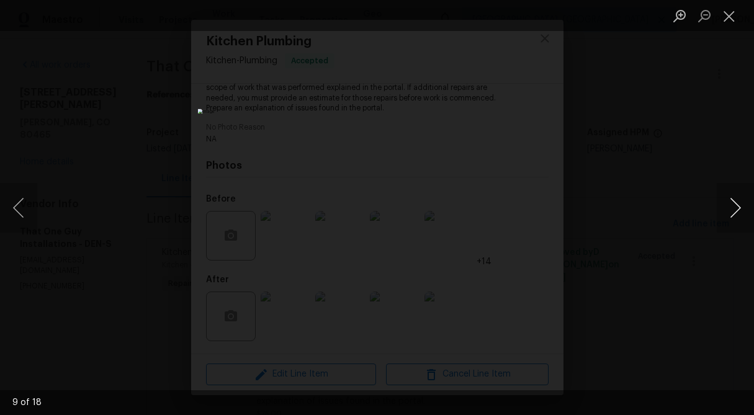
click at [738, 212] on button "Next image" at bounding box center [735, 208] width 37 height 50
click at [732, 12] on button "Close lightbox" at bounding box center [729, 16] width 25 height 22
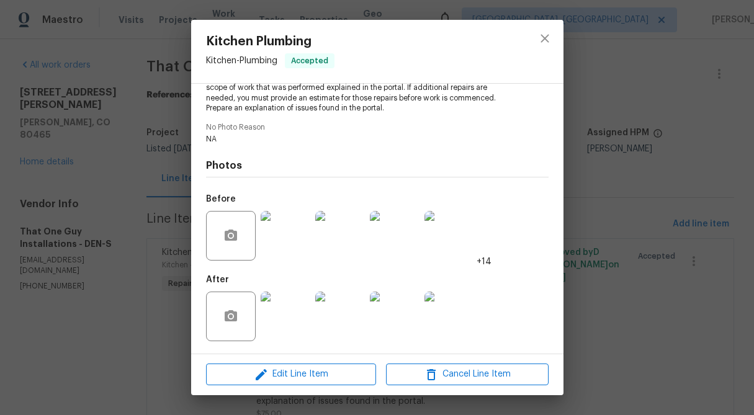
click at [444, 253] on img at bounding box center [449, 236] width 50 height 50
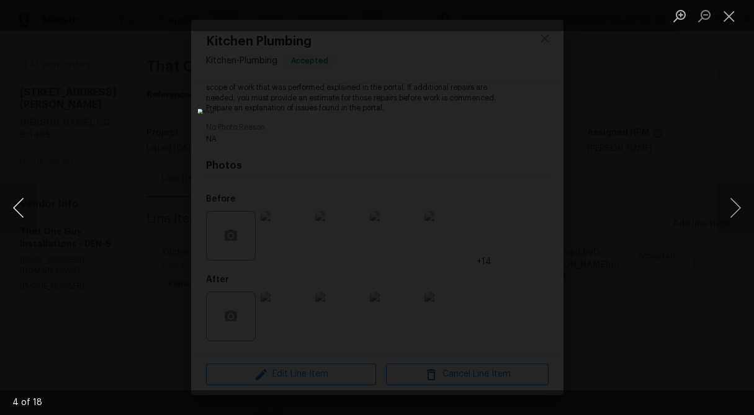
click at [23, 205] on button "Previous image" at bounding box center [18, 208] width 37 height 50
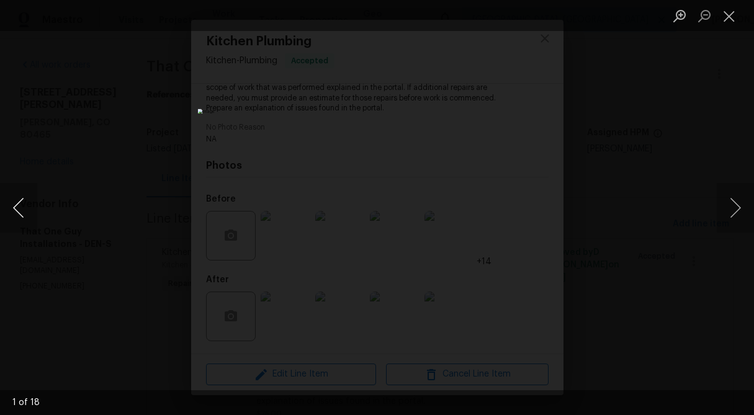
click at [23, 205] on button "Previous image" at bounding box center [18, 208] width 37 height 50
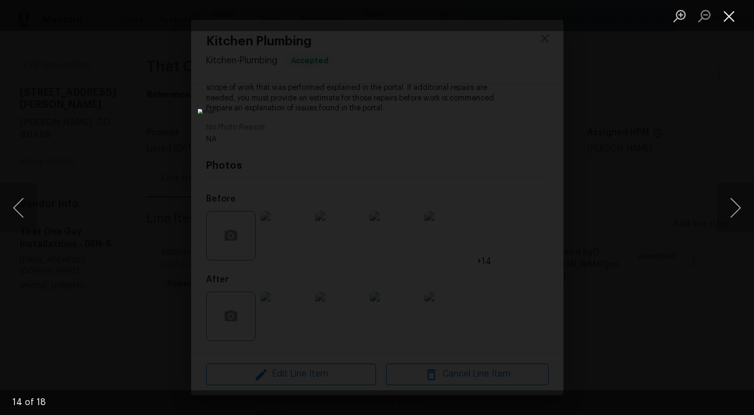
click at [732, 21] on button "Close lightbox" at bounding box center [729, 16] width 25 height 22
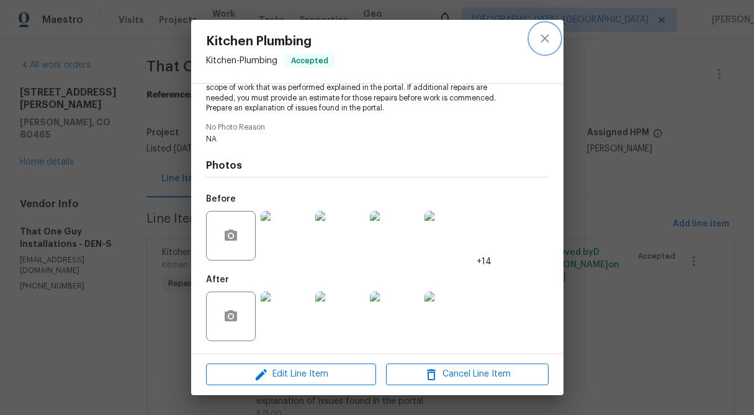
click at [552, 34] on button "close" at bounding box center [545, 39] width 30 height 30
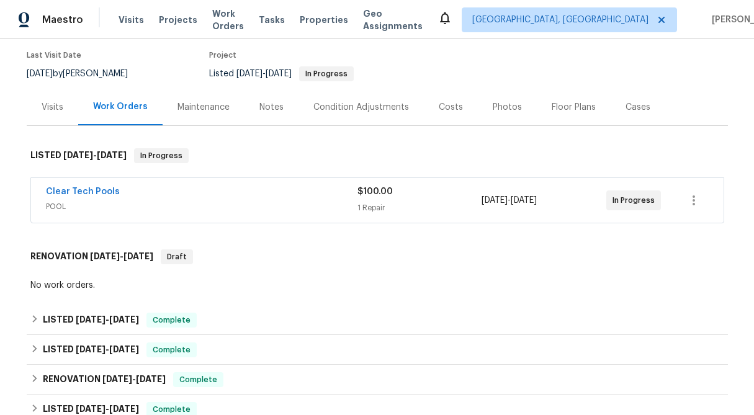
scroll to position [160, 0]
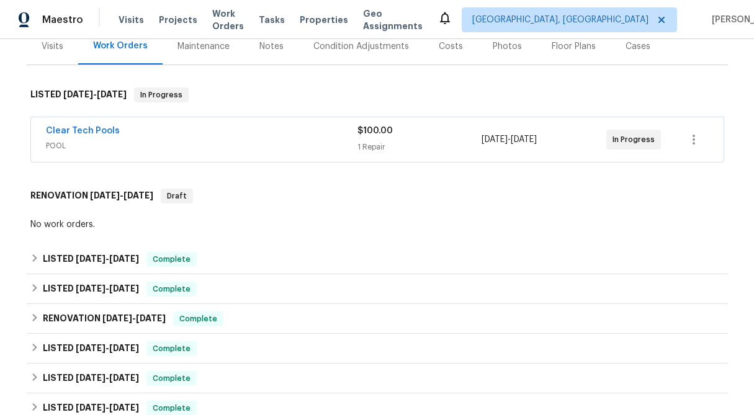
click at [375, 143] on div "1 Repair" at bounding box center [419, 147] width 125 height 12
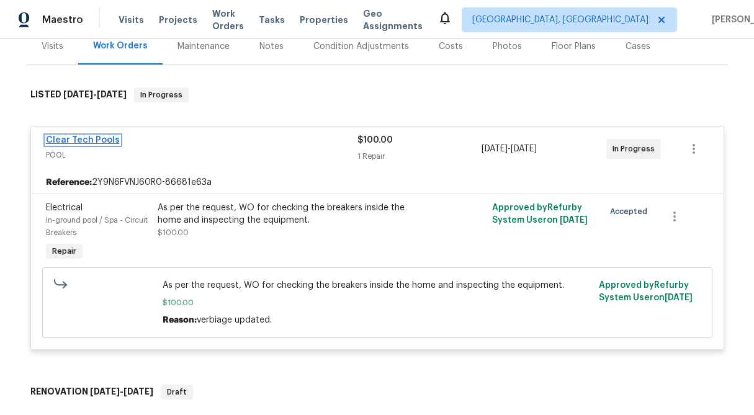
click at [97, 140] on link "Clear Tech Pools" at bounding box center [83, 140] width 74 height 9
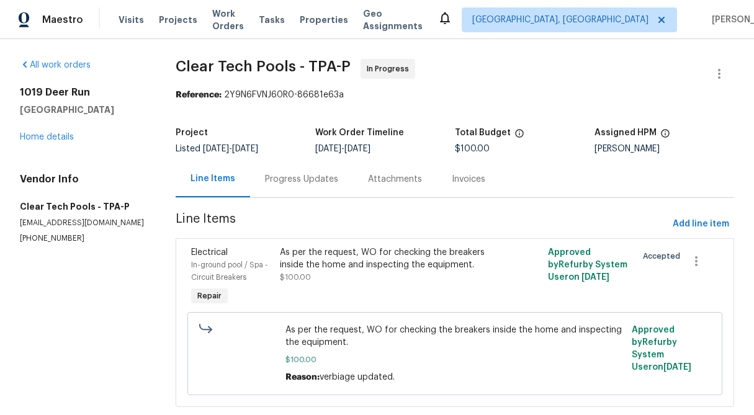
click at [305, 184] on div "Progress Updates" at bounding box center [301, 179] width 73 height 12
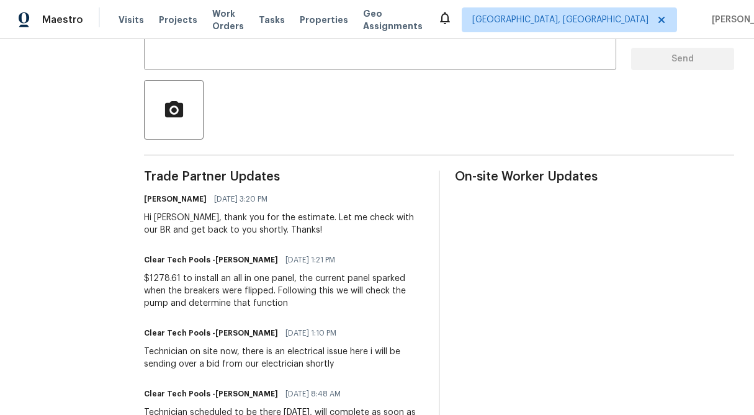
scroll to position [256, 0]
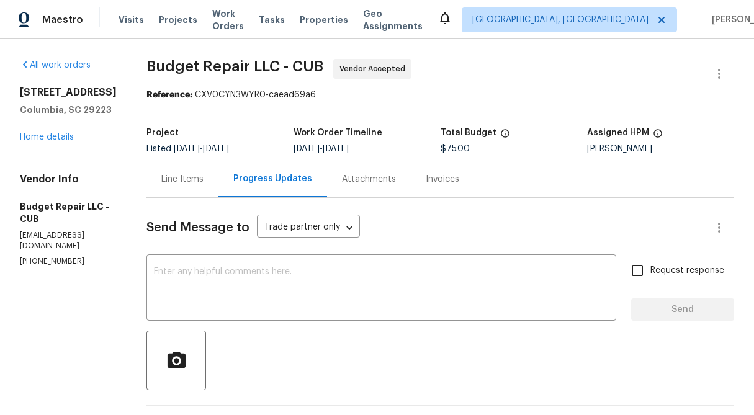
click at [201, 177] on div "Line Items" at bounding box center [182, 179] width 72 height 37
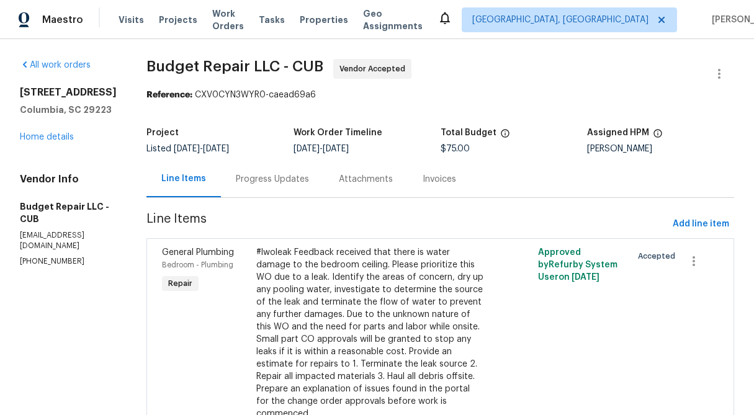
click at [269, 177] on div "Progress Updates" at bounding box center [272, 179] width 73 height 12
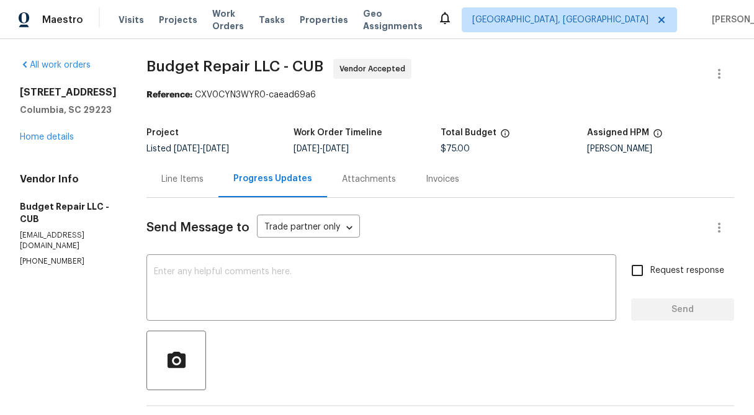
click at [171, 174] on div "Line Items" at bounding box center [182, 179] width 42 height 12
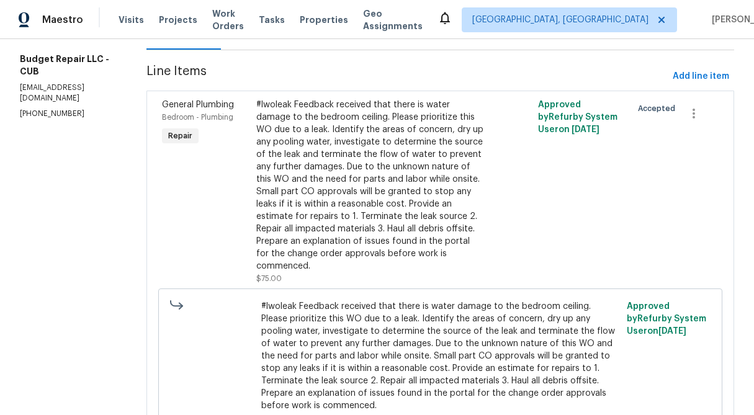
scroll to position [140, 0]
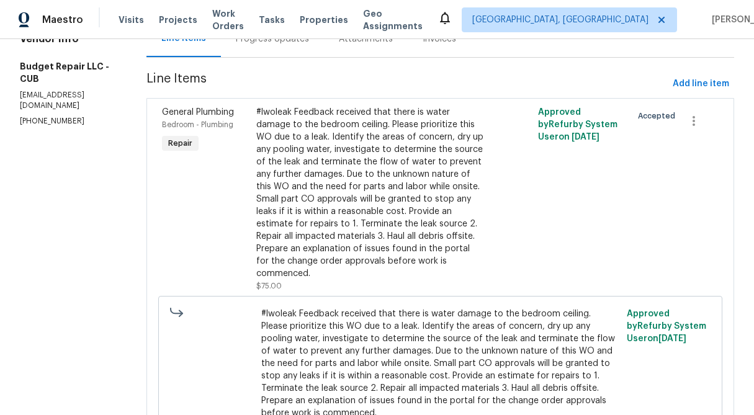
click at [329, 183] on div "#lwoleak Feedback received that there is water damage to the bedroom ceiling. P…" at bounding box center [370, 193] width 228 height 174
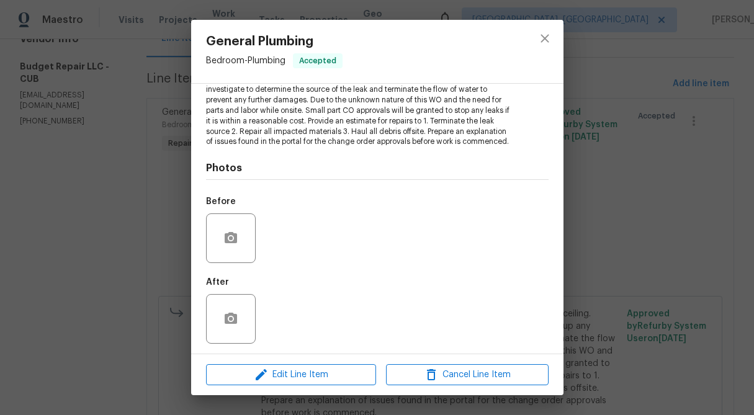
scroll to position [167, 0]
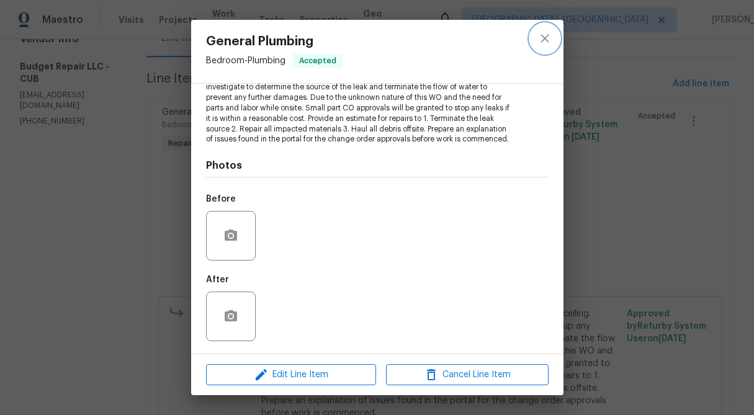
click at [543, 39] on icon "close" at bounding box center [545, 38] width 8 height 8
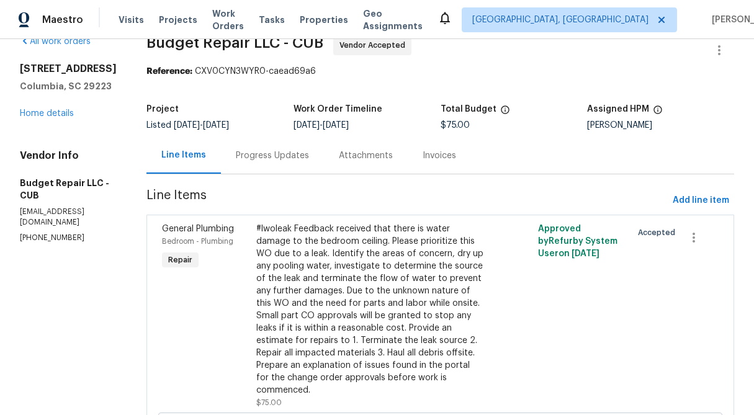
scroll to position [24, 0]
click at [263, 156] on div "Progress Updates" at bounding box center [272, 155] width 73 height 12
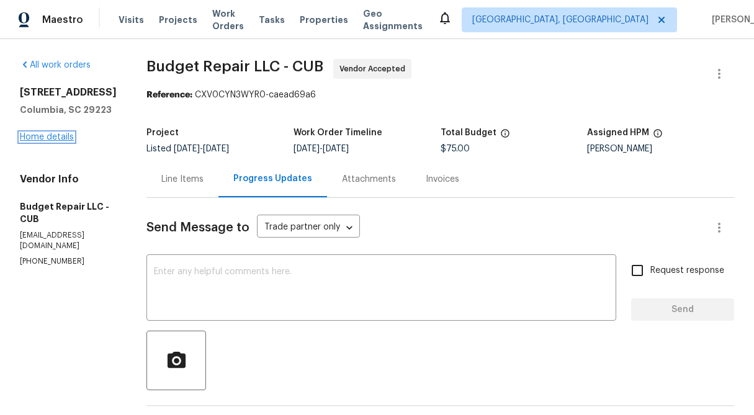
click at [43, 141] on link "Home details" at bounding box center [47, 137] width 54 height 9
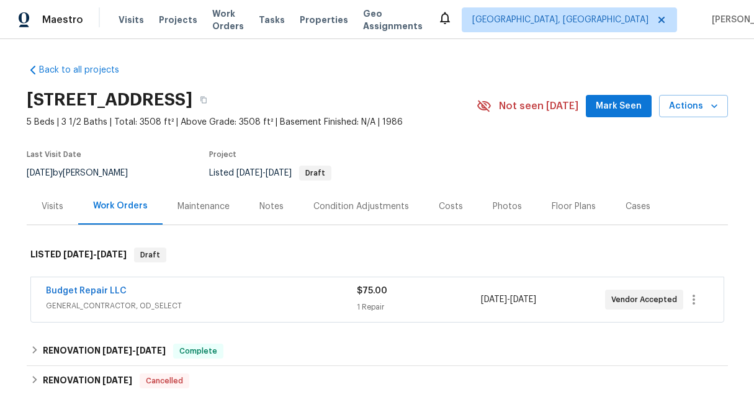
click at [61, 204] on div "Visits" at bounding box center [53, 206] width 22 height 12
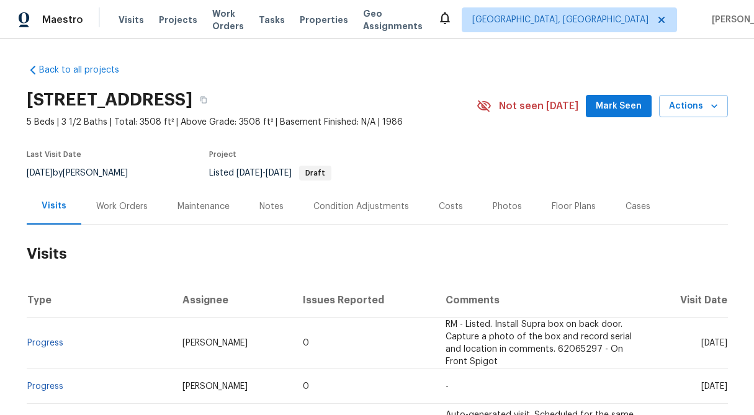
click at [125, 200] on div "Work Orders" at bounding box center [122, 206] width 52 height 12
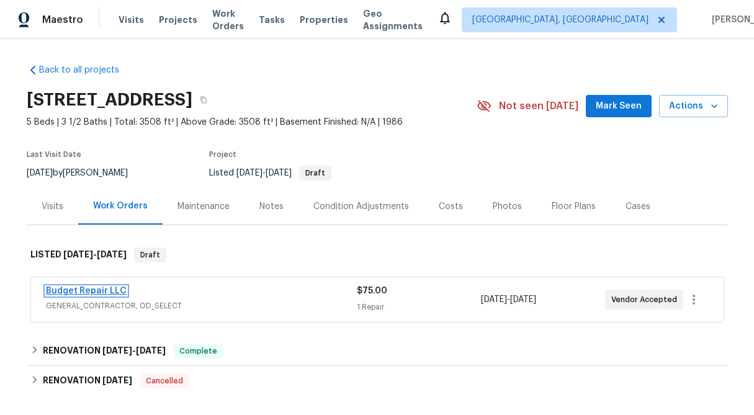
click at [110, 288] on link "Budget Repair LLC" at bounding box center [86, 291] width 81 height 9
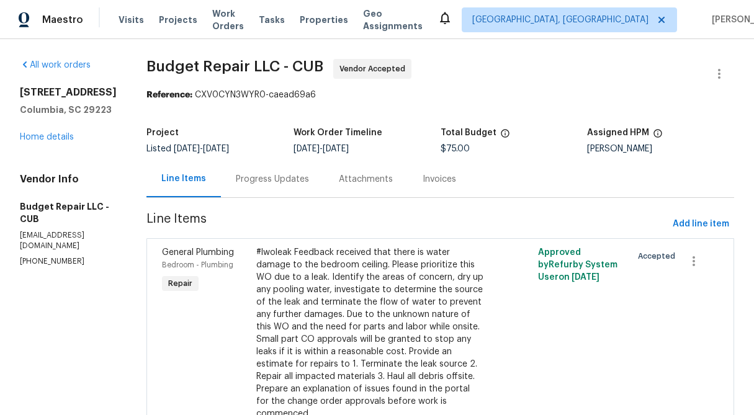
click at [276, 179] on div "Progress Updates" at bounding box center [272, 179] width 73 height 12
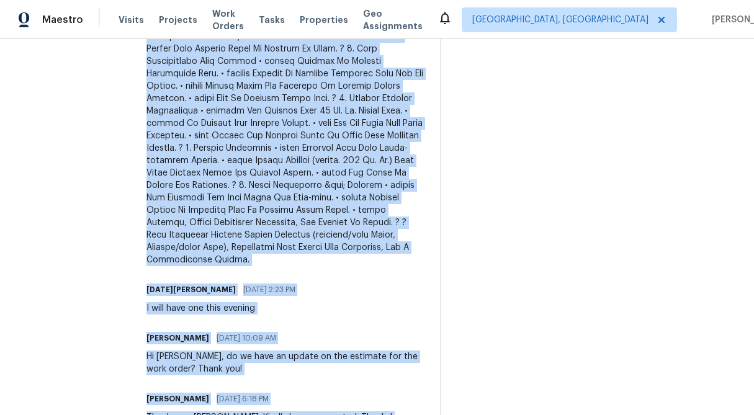
scroll to position [1530, 0]
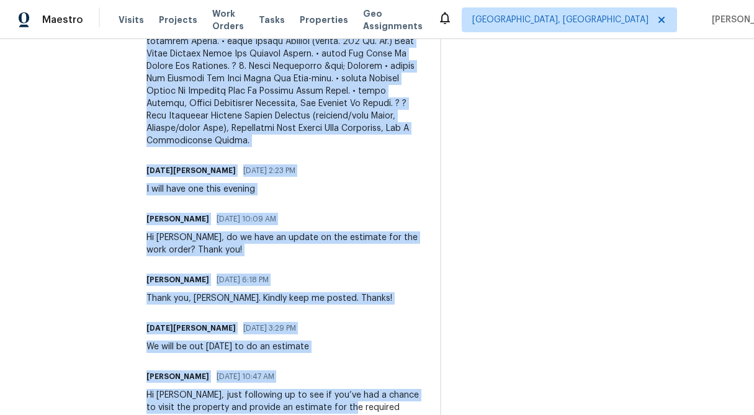
drag, startPoint x: 141, startPoint y: 211, endPoint x: 344, endPoint y: 99, distance: 232.2
copy div "Protection: Cover floors, walls, and furniture with plastic sheeting and drop c…"
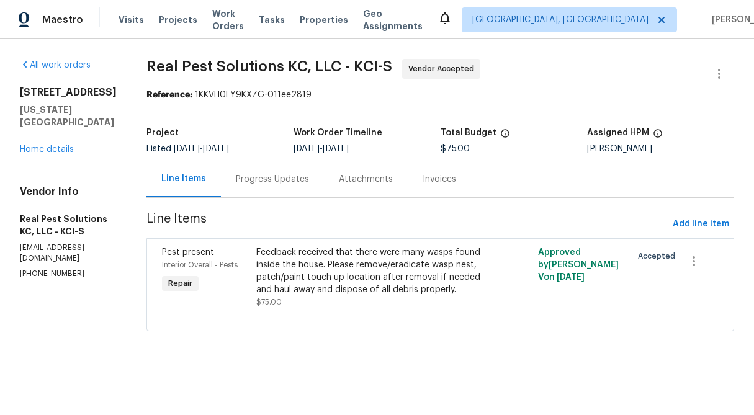
click at [262, 187] on div "Progress Updates" at bounding box center [272, 179] width 103 height 37
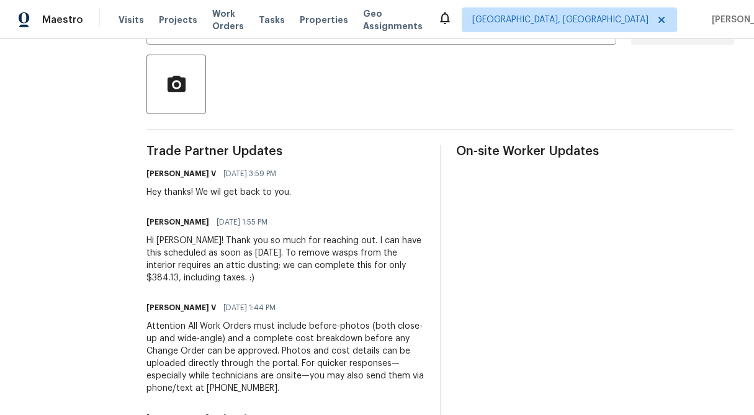
scroll to position [279, 0]
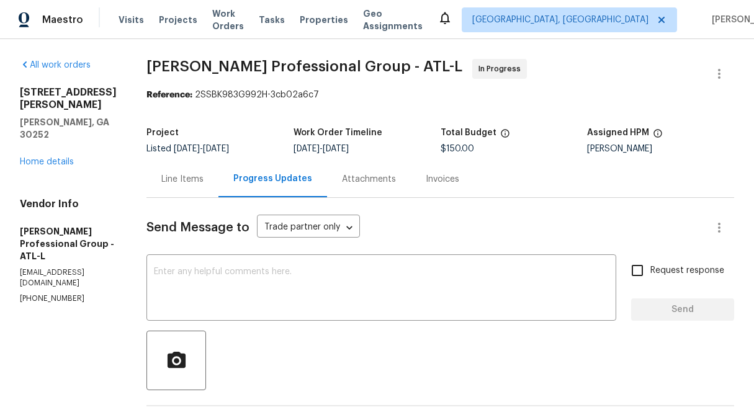
click at [280, 184] on div "Progress Updates" at bounding box center [272, 179] width 79 height 12
click at [204, 185] on div "Line Items" at bounding box center [182, 179] width 42 height 12
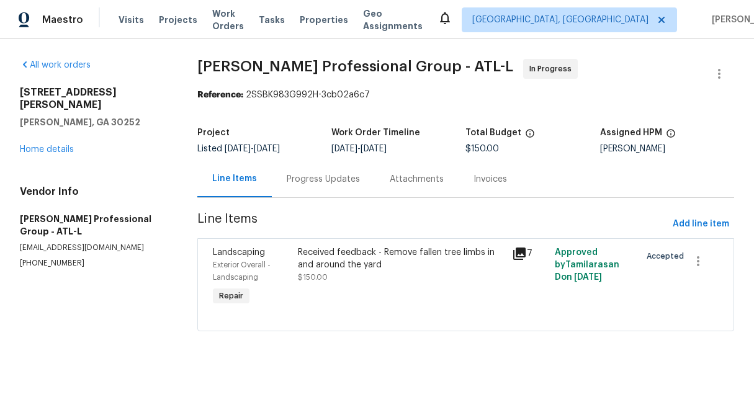
click at [364, 259] on div "Received feedback - Remove fallen tree limbs in and around the yard" at bounding box center [401, 258] width 207 height 25
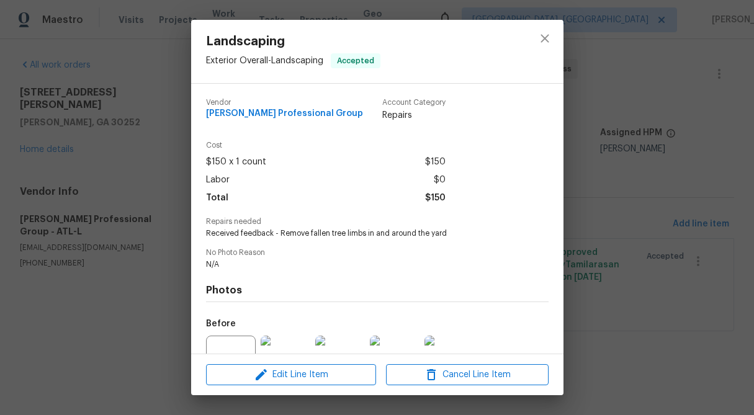
scroll to position [125, 0]
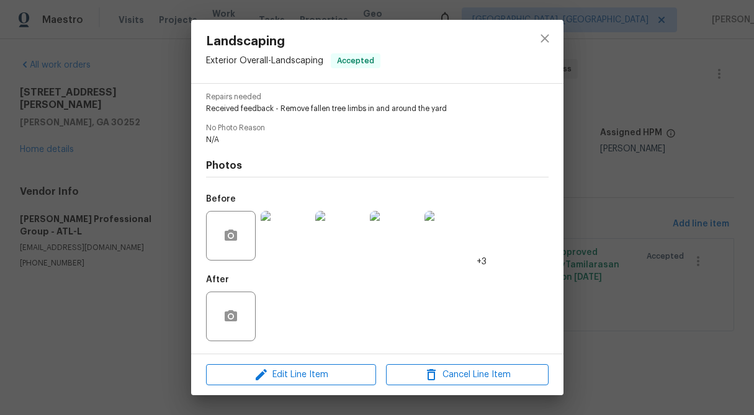
click at [292, 245] on img at bounding box center [286, 236] width 50 height 50
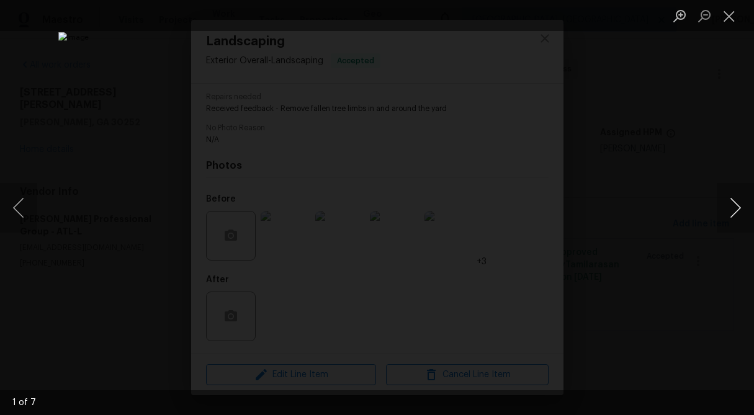
click at [740, 204] on button "Next image" at bounding box center [735, 208] width 37 height 50
click at [732, 17] on button "Close lightbox" at bounding box center [729, 16] width 25 height 22
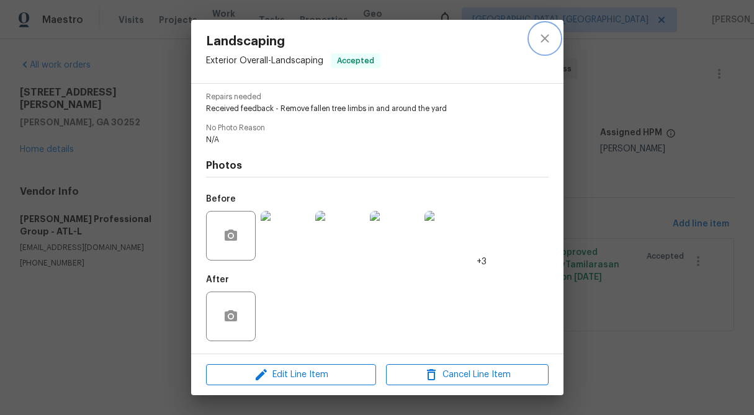
click at [547, 35] on icon "close" at bounding box center [545, 38] width 8 height 8
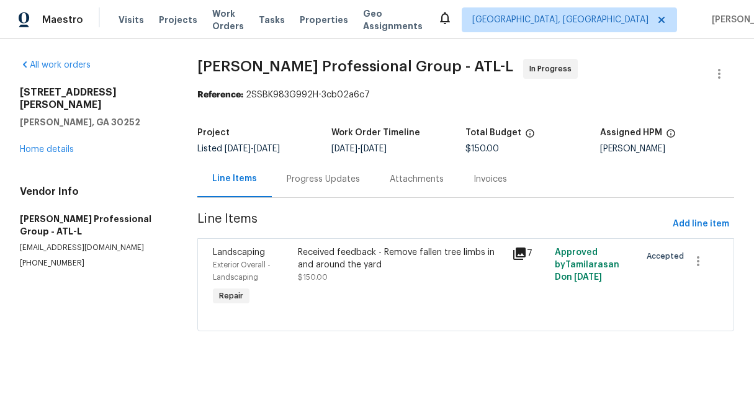
click at [344, 270] on div "Received feedback - Remove fallen tree limbs in and around the yard" at bounding box center [401, 258] width 207 height 25
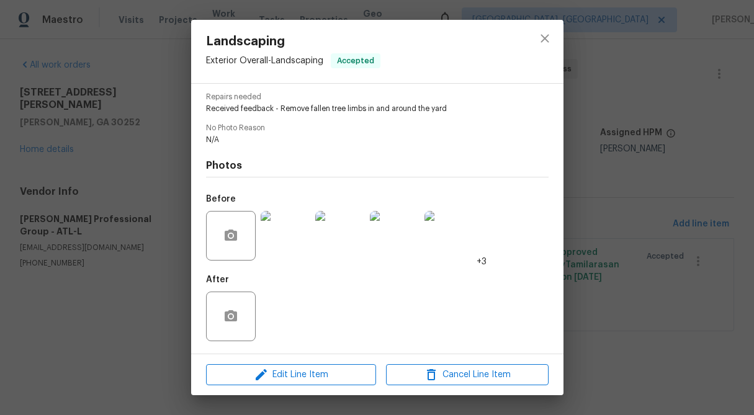
click at [442, 229] on img at bounding box center [449, 236] width 50 height 50
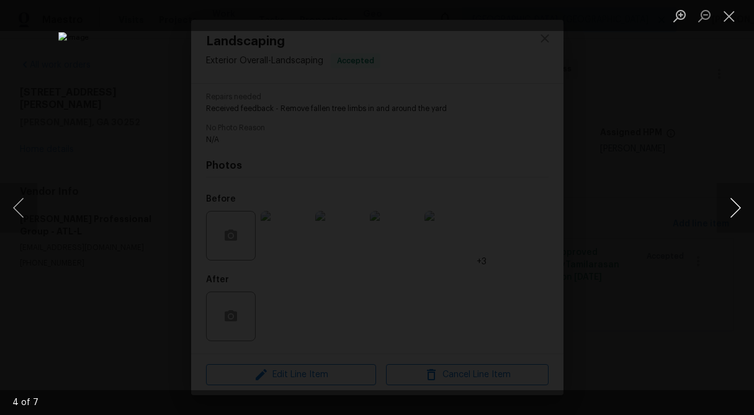
click at [732, 209] on button "Next image" at bounding box center [735, 208] width 37 height 50
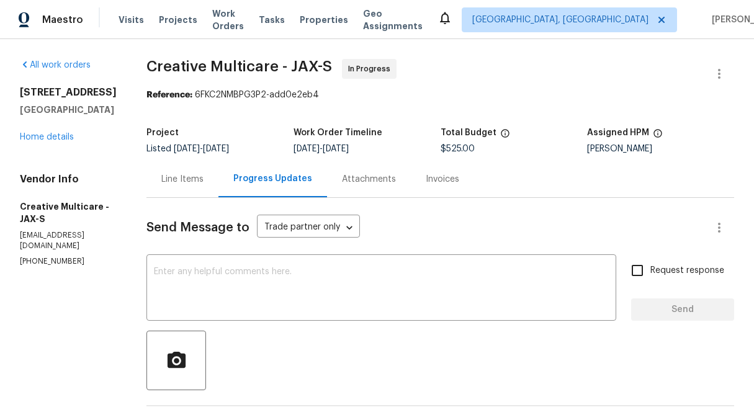
click at [204, 176] on div "Line Items" at bounding box center [182, 179] width 42 height 12
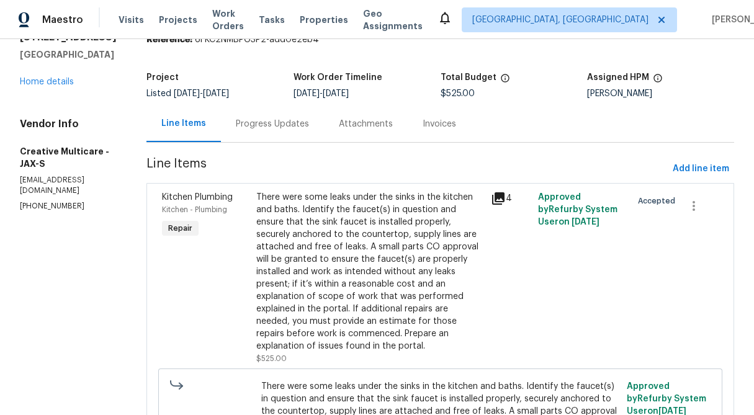
scroll to position [41, 0]
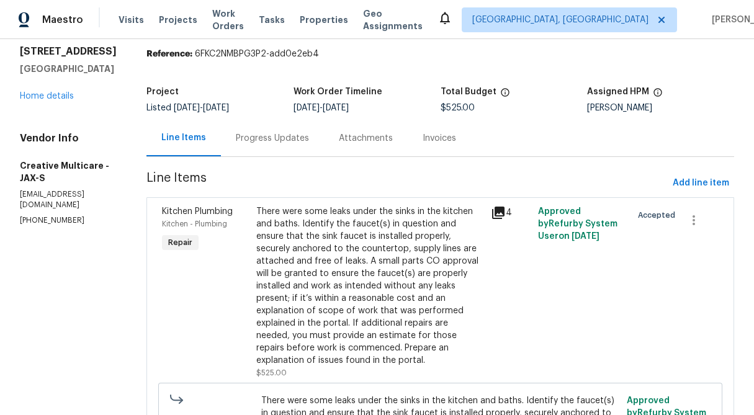
click at [323, 128] on div "Progress Updates" at bounding box center [272, 138] width 103 height 37
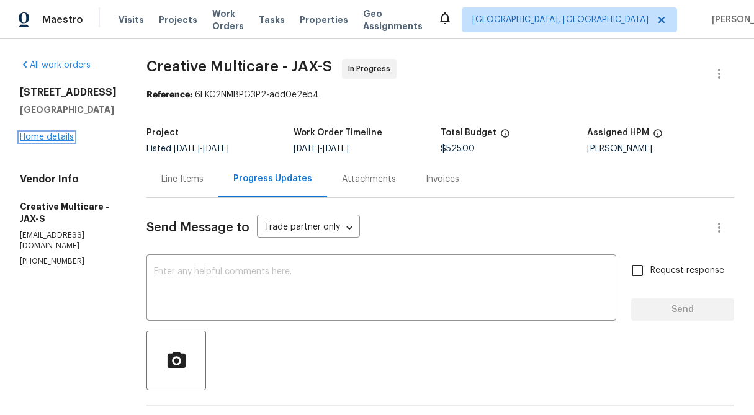
click at [57, 141] on link "Home details" at bounding box center [47, 137] width 54 height 9
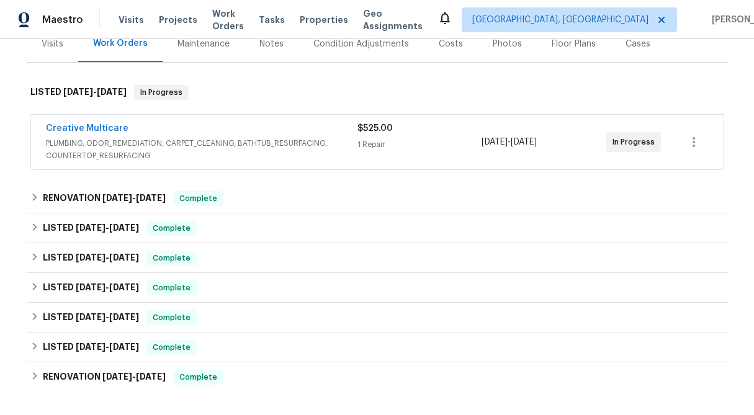
scroll to position [166, 0]
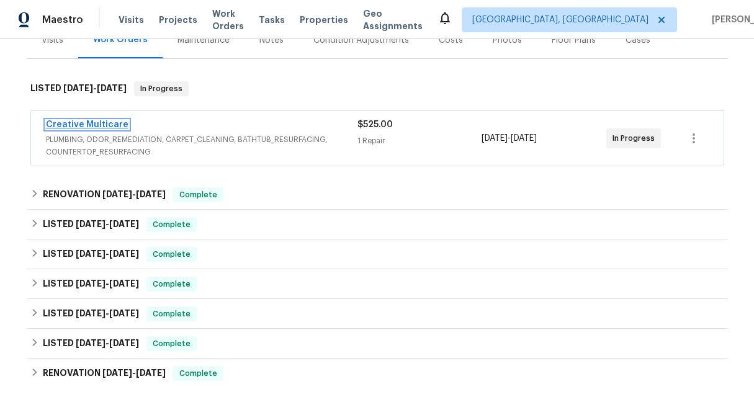
click at [94, 129] on link "Creative Multicare" at bounding box center [87, 124] width 83 height 9
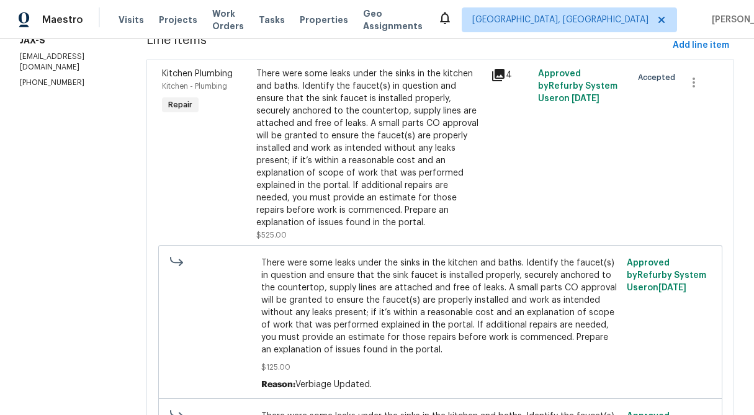
scroll to position [181, 0]
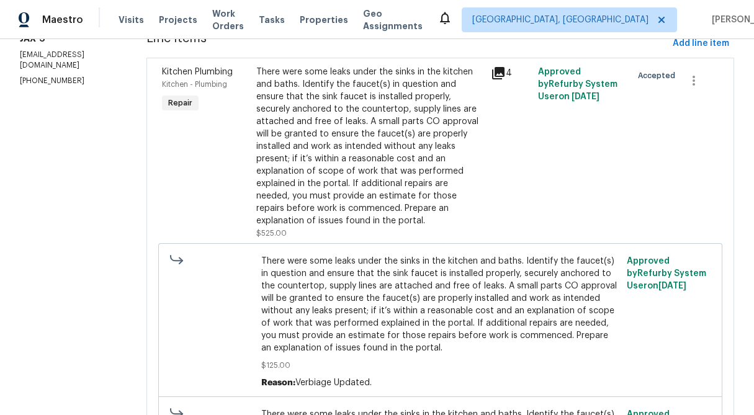
click at [339, 168] on div "There were some leaks under the sinks in the kitchen and baths. Identify the fa…" at bounding box center [370, 146] width 228 height 161
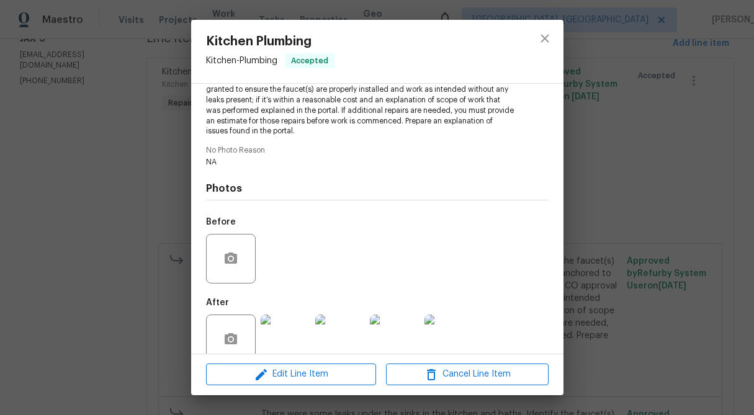
scroll to position [198, 0]
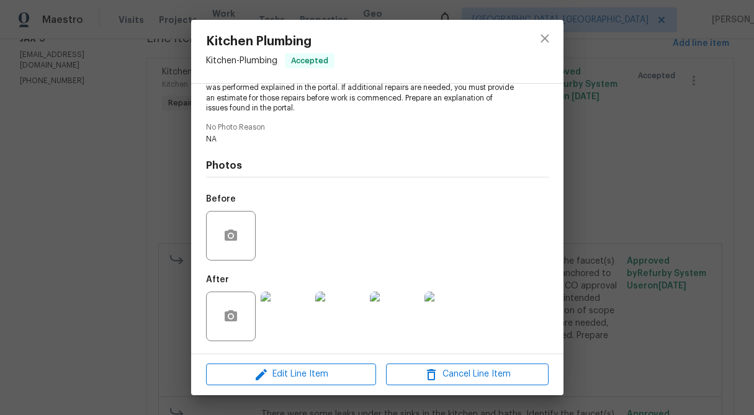
click at [285, 328] on img at bounding box center [286, 317] width 50 height 50
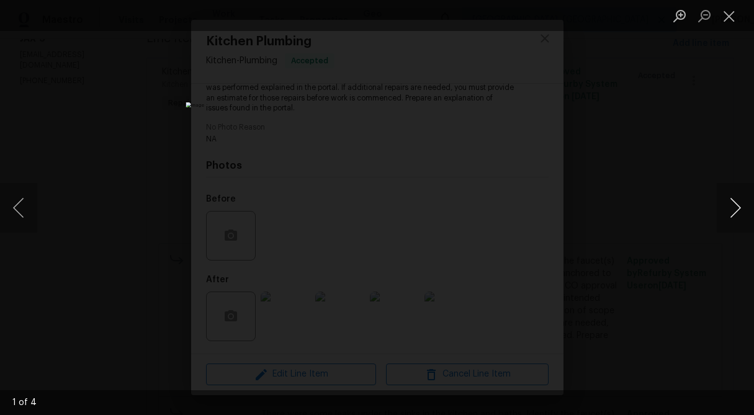
click at [731, 214] on button "Next image" at bounding box center [735, 208] width 37 height 50
click at [728, 17] on button "Close lightbox" at bounding box center [729, 16] width 25 height 22
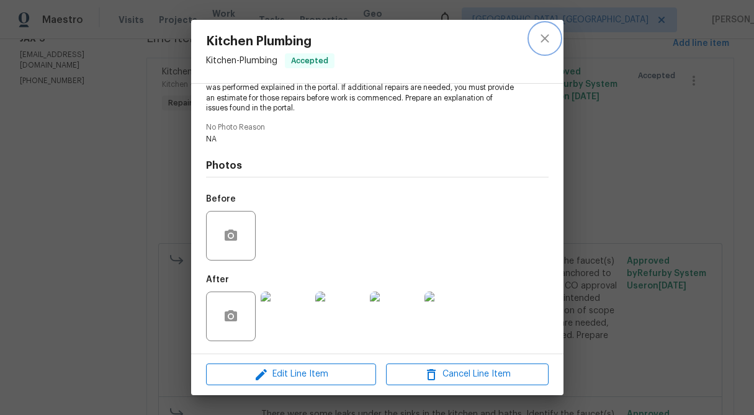
click at [542, 42] on icon "close" at bounding box center [544, 38] width 15 height 15
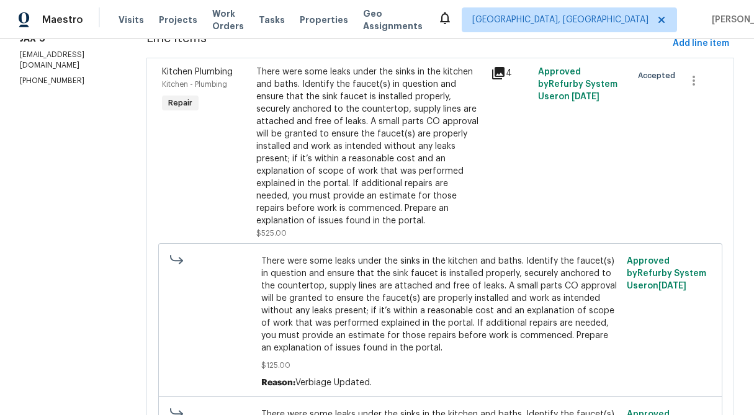
scroll to position [0, 0]
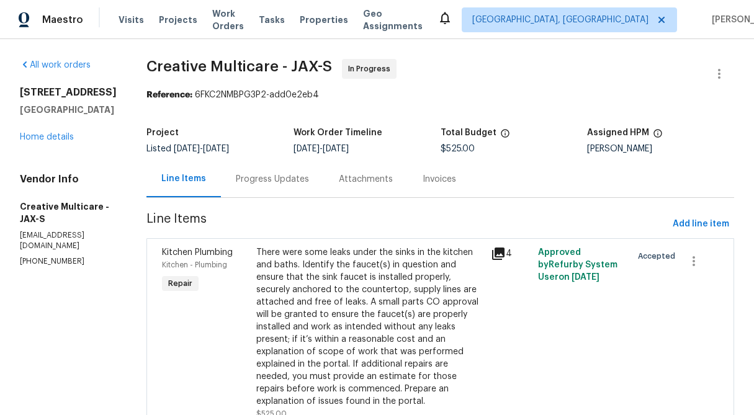
click at [311, 168] on div "Progress Updates" at bounding box center [272, 179] width 103 height 37
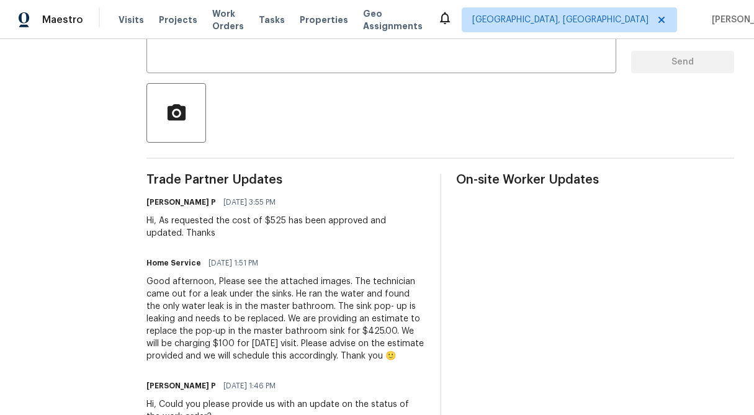
scroll to position [251, 0]
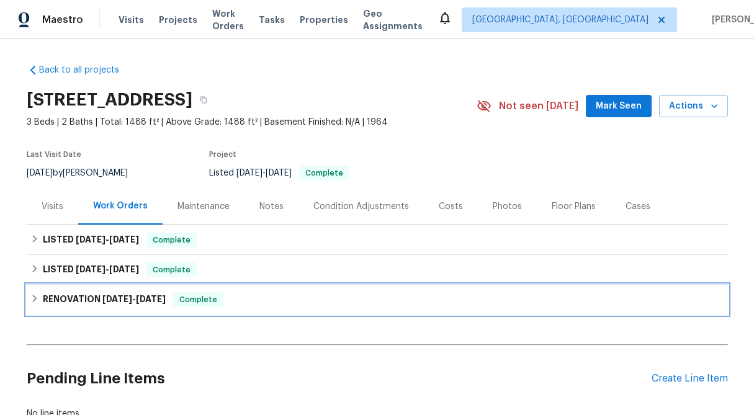
click at [35, 299] on icon at bounding box center [34, 298] width 4 height 7
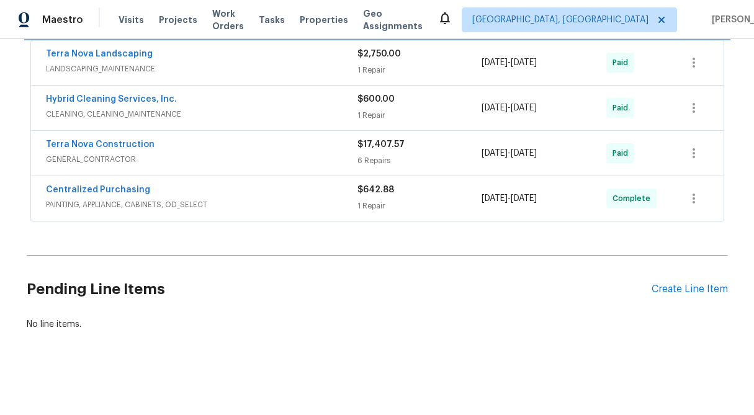
scroll to position [184, 0]
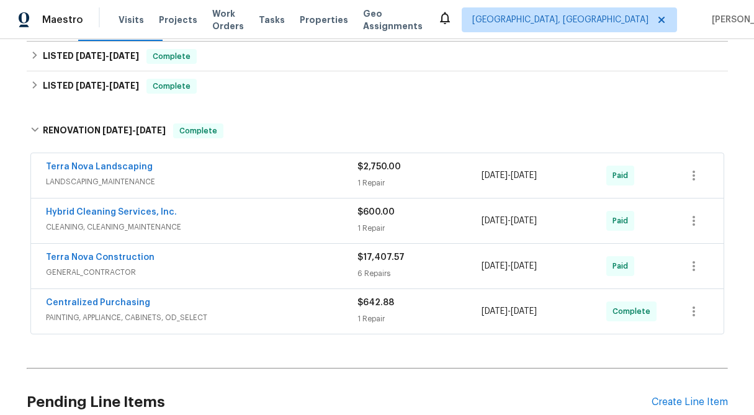
click at [385, 259] on span "$17,407.57" at bounding box center [380, 257] width 47 height 9
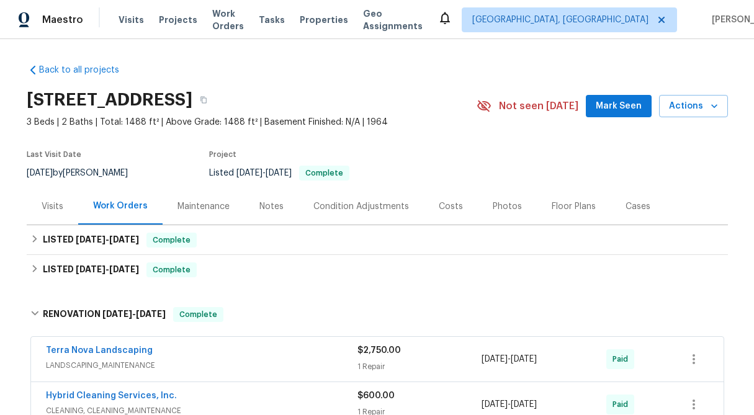
scroll to position [645, 0]
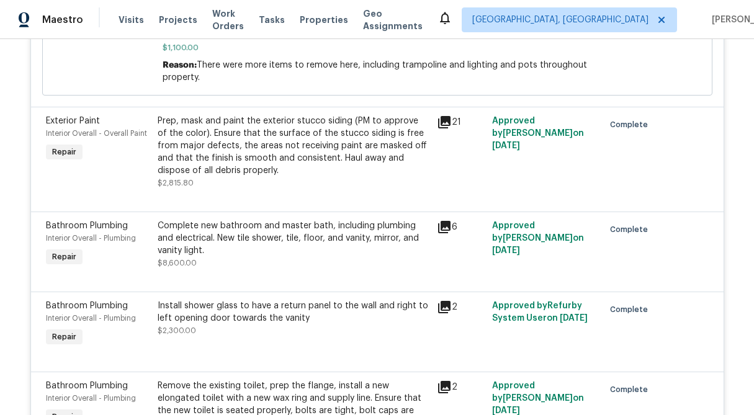
click at [325, 234] on div "Complete new bathroom and master bath, including plumbing and electrical. New t…" at bounding box center [294, 238] width 272 height 37
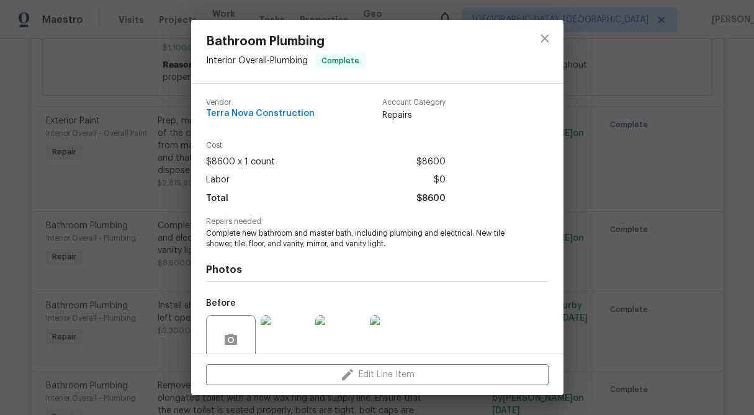
scroll to position [104, 0]
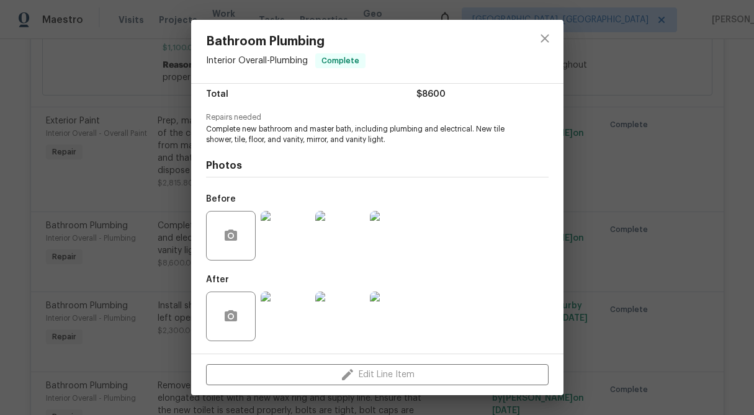
click at [639, 197] on div "Bathroom Plumbing Interior Overall - Plumbing Complete Vendor Terra Nova Constr…" at bounding box center [377, 207] width 754 height 415
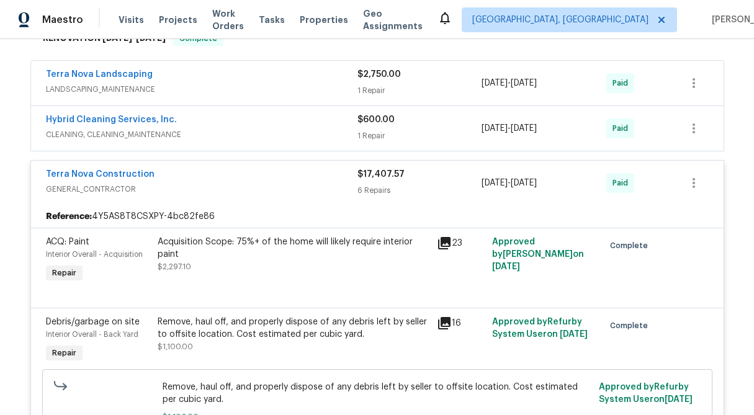
scroll to position [275, 0]
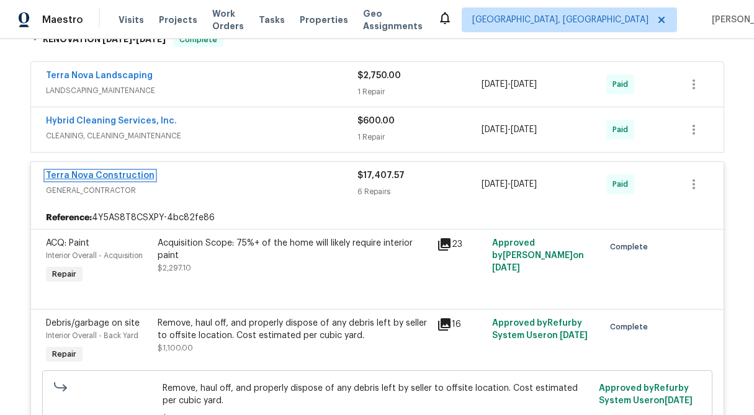
click at [117, 176] on link "Terra Nova Construction" at bounding box center [100, 175] width 109 height 9
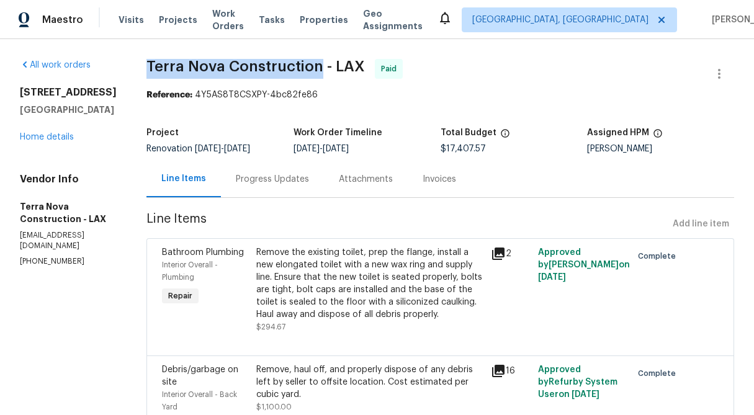
drag, startPoint x: 352, startPoint y: 66, endPoint x: 181, endPoint y: 60, distance: 172.0
click at [181, 60] on span "Terra Nova Construction - LAX" at bounding box center [255, 66] width 218 height 15
copy span "Terra Nova Construction"
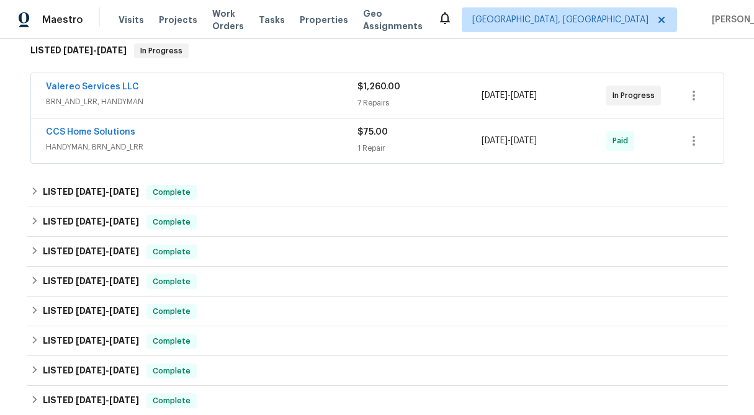
scroll to position [204, 0]
click at [101, 88] on link "Valereo Services LLC" at bounding box center [92, 87] width 93 height 9
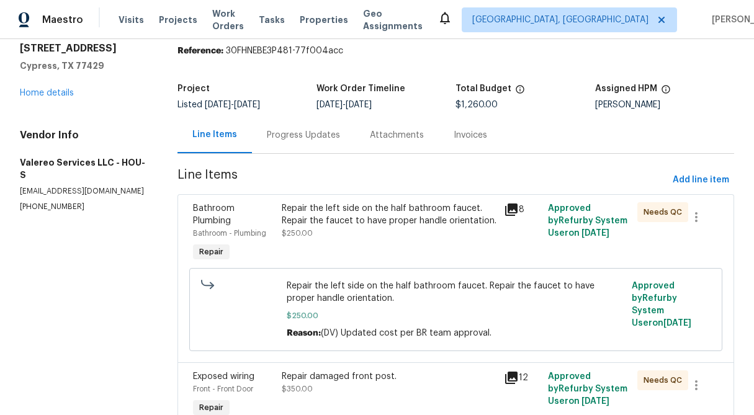
scroll to position [56, 0]
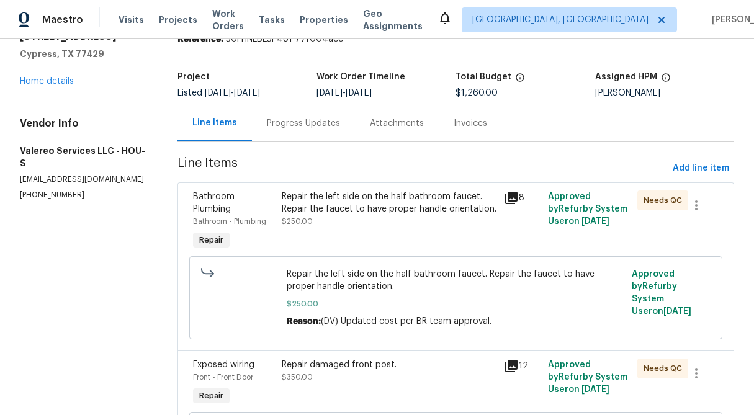
click at [313, 111] on div "Progress Updates" at bounding box center [303, 123] width 103 height 37
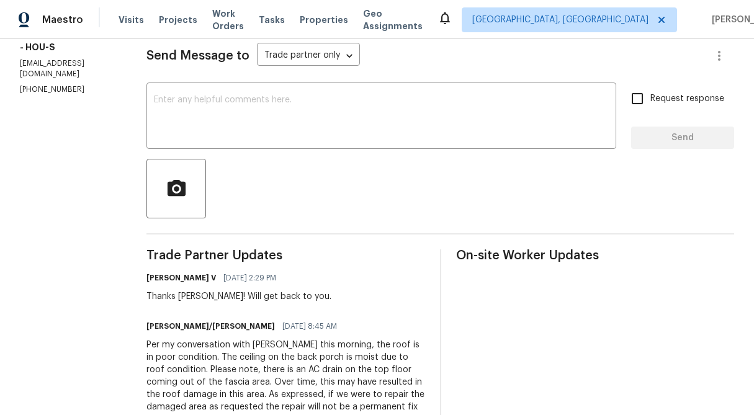
scroll to position [173, 0]
